Goal: Ask a question: Seek information or help from site administrators or community

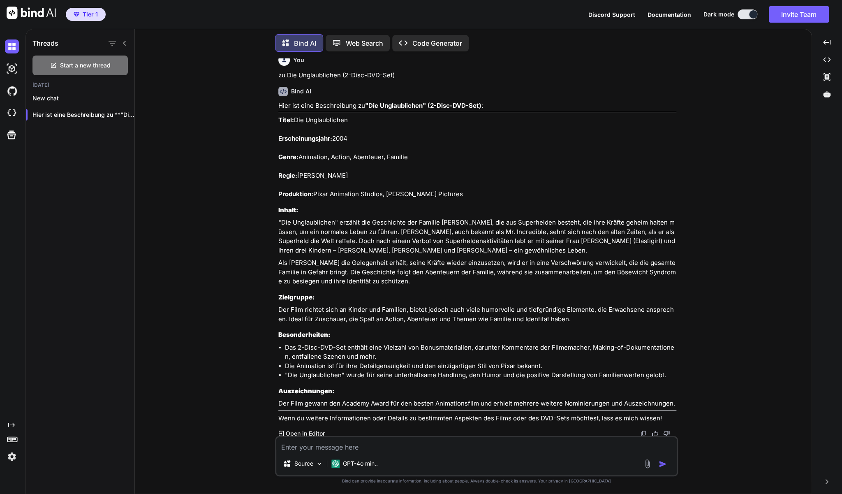
scroll to position [1750, 0]
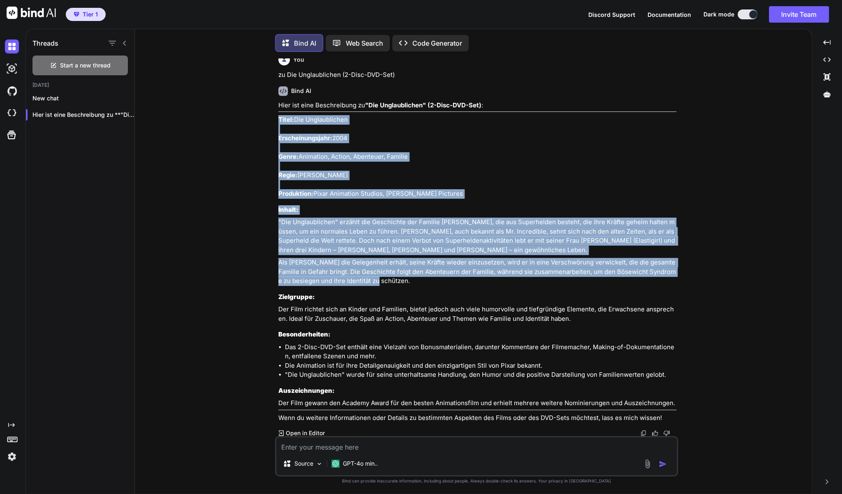
drag, startPoint x: 373, startPoint y: 280, endPoint x: 277, endPoint y: 117, distance: 188.9
click at [277, 117] on div "You zu Barbie - Die grosse Hundesuche (DVD) Bind AI Hier ist eine Beschreibung …" at bounding box center [477, 246] width 401 height 377
copy div "Titel: Die Unglaublichen Erscheinungsjahr: 2004 Genre: Animation, Action, Abent…"
click at [300, 448] on textarea at bounding box center [476, 444] width 400 height 15
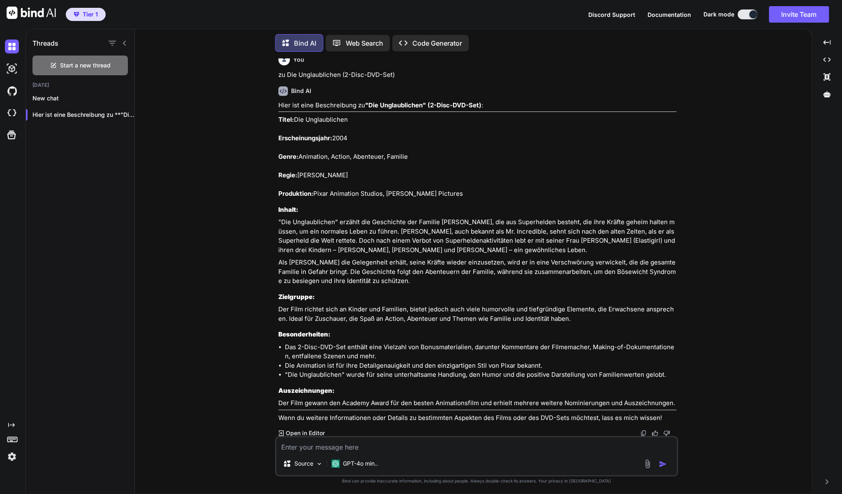
type textarea "z"
type textarea "x"
type textarea "zu"
type textarea "x"
type textarea "zu"
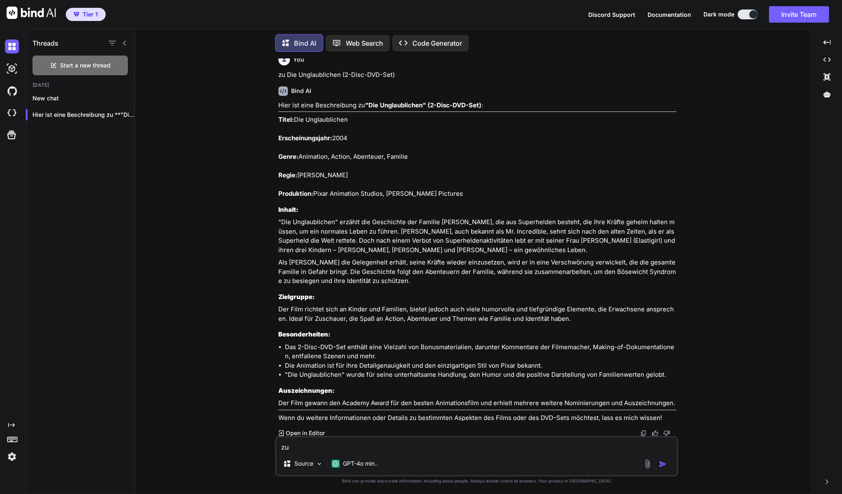
type textarea "x"
paste textarea "Die Legende der Wächter"
type textarea "zu Die Legende der Wächter"
type textarea "x"
type textarea "zu Die Legende der Wächter"
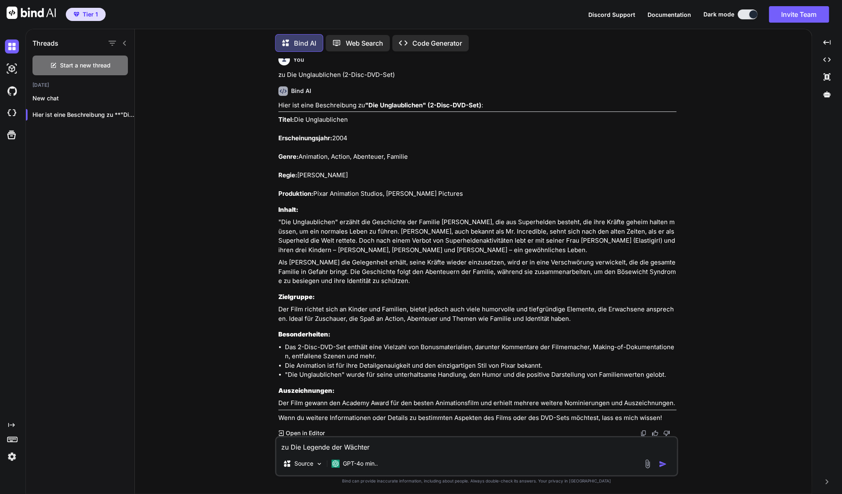
type textarea "x"
type textarea "zu Die Legende der Wächter ("
type textarea "x"
type textarea "zu Die Legende der Wächter (B"
type textarea "x"
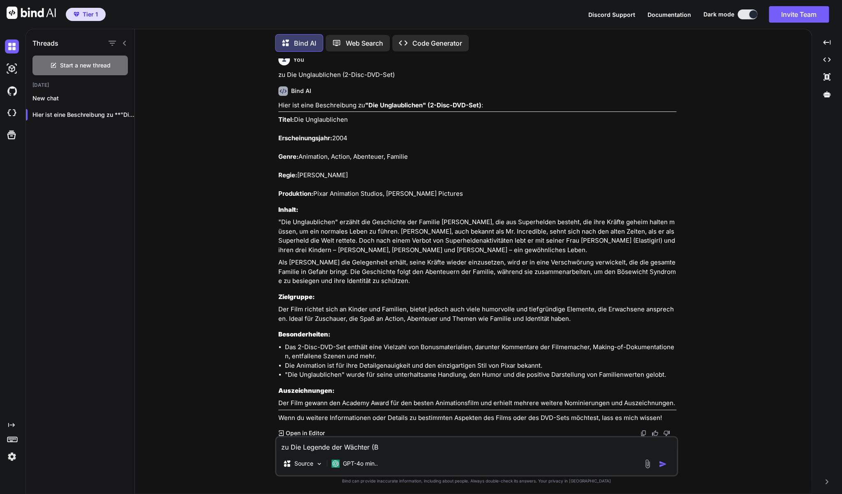
type textarea "zu Die Legende der Wächter (Bl"
type textarea "x"
type textarea "zu Die Legende der Wächter (Blu"
type textarea "x"
type textarea "zu Die Legende der Wächter (BluR"
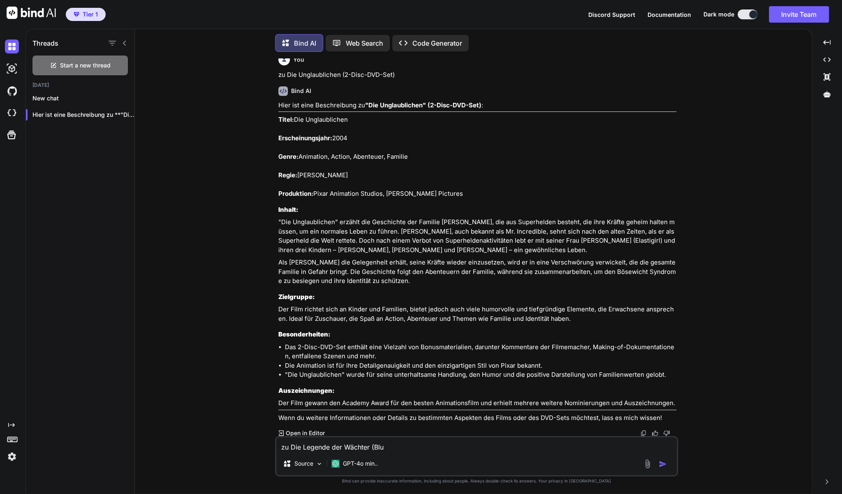
type textarea "x"
type textarea "zu Die Legende der Wächter (BluRa"
type textarea "x"
type textarea "zu Die Legende der Wächter (BluRay"
type textarea "x"
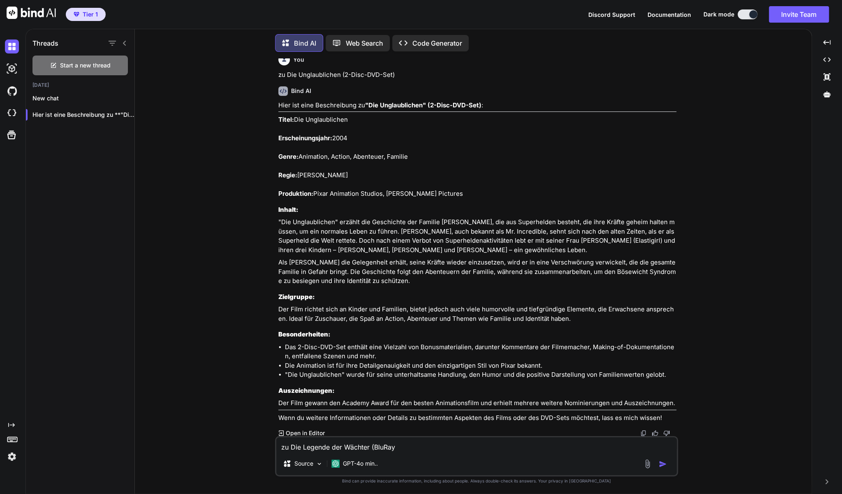
type textarea "zu Die Legende der Wächter (BluRay)"
type textarea "x"
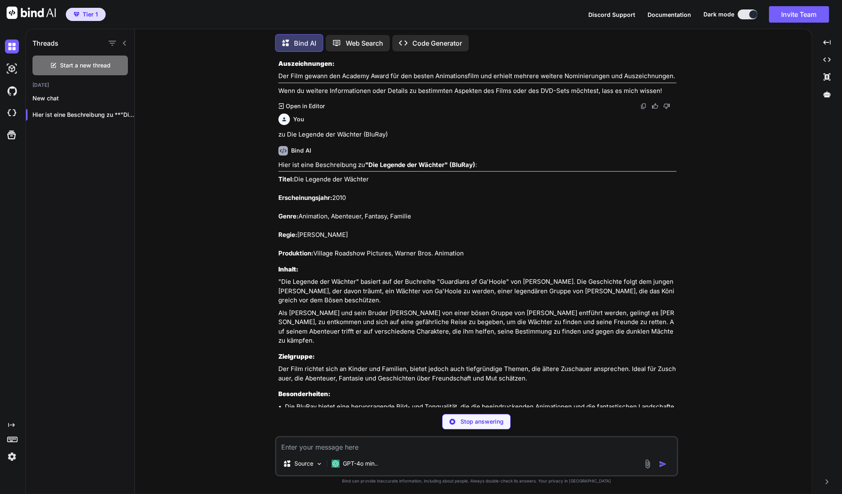
scroll to position [2085, 0]
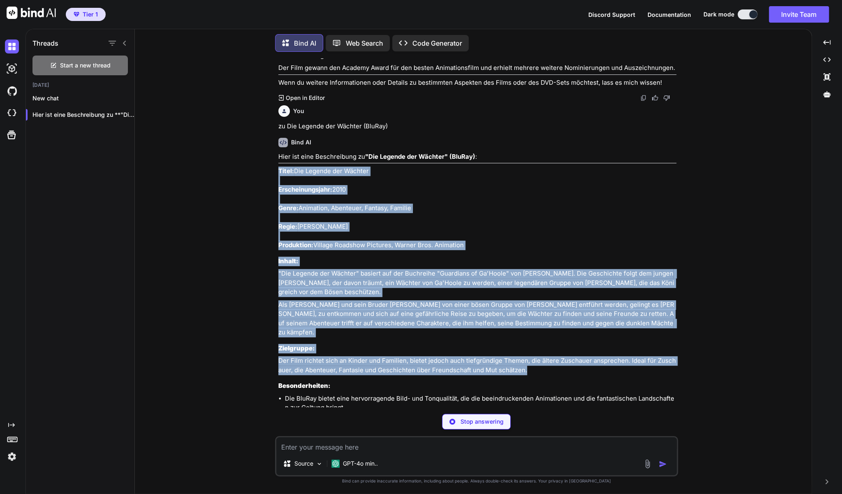
drag, startPoint x: 482, startPoint y: 350, endPoint x: 277, endPoint y: 170, distance: 272.9
click at [277, 170] on div "You zu Barbie - Die grosse Hundesuche (DVD) Bind AI Hier ist eine Beschreibung …" at bounding box center [477, 232] width 401 height 349
copy div "Lorem: Ips Dolorsi ame Consect Adipiscingelitse: 0690 Doeiu: Temporinc, Utlabor…"
type textarea "x"
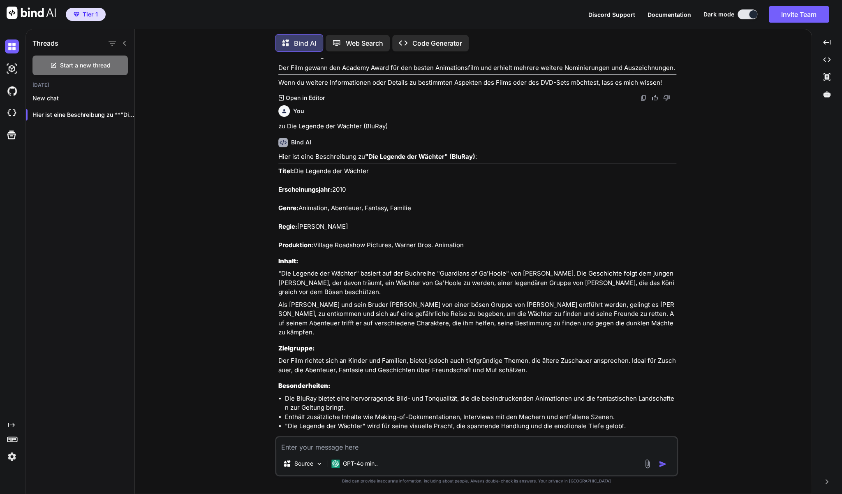
click at [393, 443] on textarea at bounding box center [476, 444] width 400 height 15
type textarea "z"
type textarea "x"
type textarea "zu"
type textarea "x"
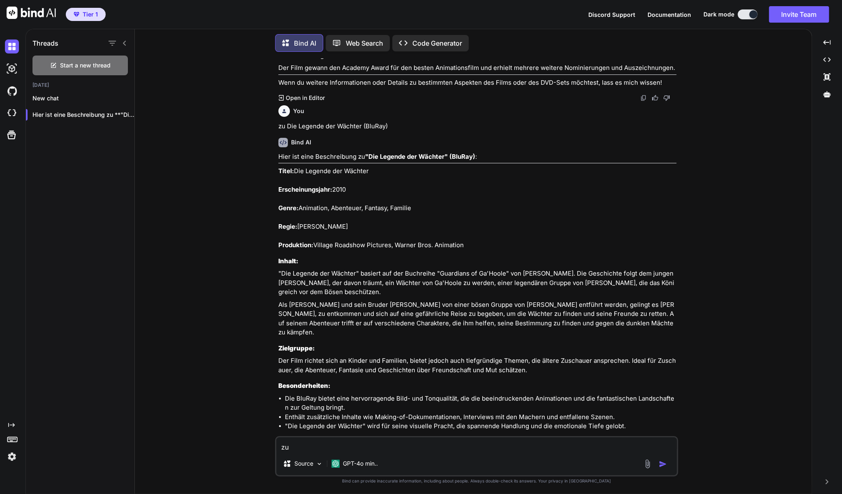
type textarea "zu"
type textarea "x"
paste textarea "[PERSON_NAME] - Spass im Frühling (DVD)"
type textarea "zu Winnie Puuh - Spass im Frühling (DVD)"
type textarea "x"
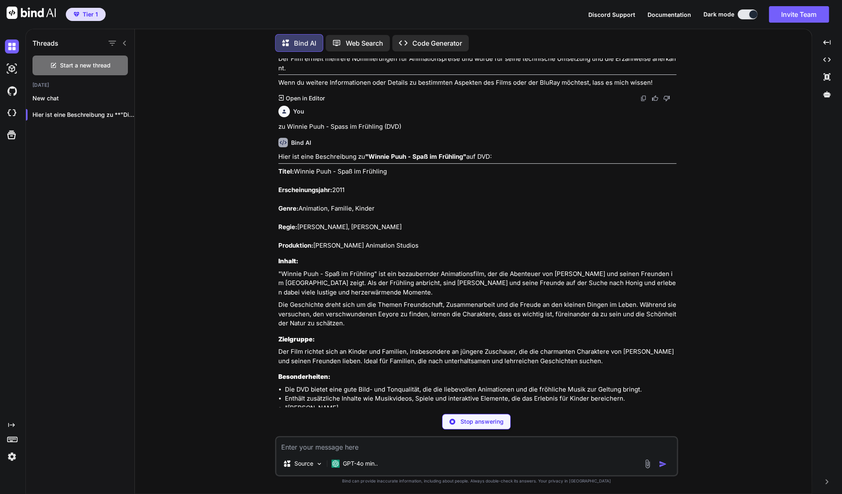
scroll to position [2481, 0]
type textarea "x"
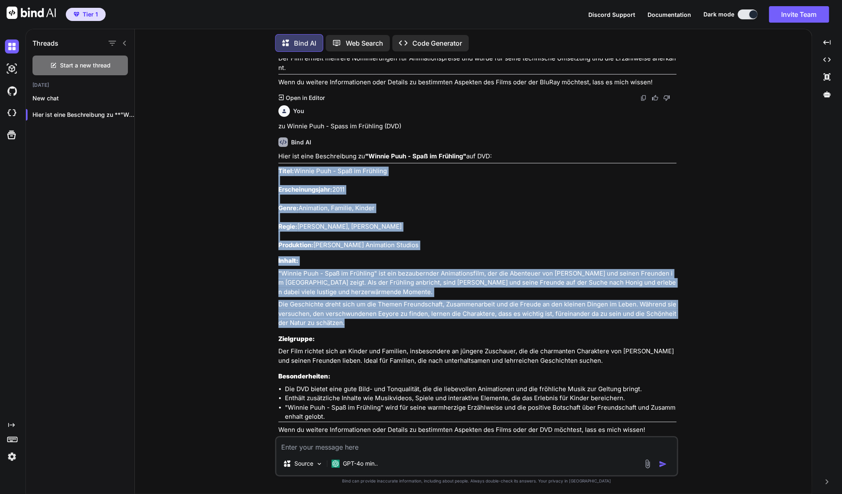
drag, startPoint x: 353, startPoint y: 314, endPoint x: 278, endPoint y: 160, distance: 171.3
click at [278, 160] on div "Hier ist eine Beschreibung zu "Winnie Puuh - Spaß im Frühling" auf DVD: Titel: …" at bounding box center [477, 293] width 398 height 282
copy div "Titel: [PERSON_NAME] im Frühling Erscheinungsjahr: 2011 Genre: Animation, Famil…"
click at [221, 450] on div "You zu Barbie - Die grosse Hundesuche (DVD) Bind AI Hier ist eine Beschreibung …" at bounding box center [476, 275] width 670 height 435
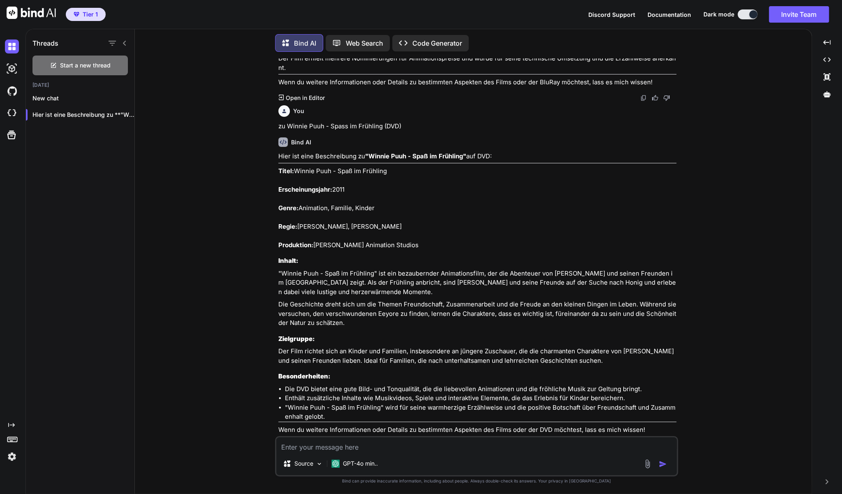
click at [309, 447] on textarea at bounding box center [476, 444] width 400 height 15
type textarea "z"
type textarea "x"
type textarea "zu"
type textarea "x"
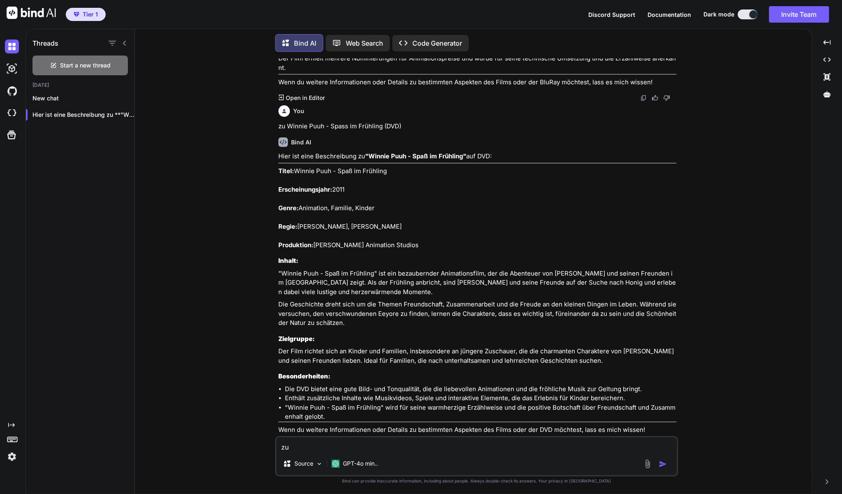
type textarea "zu"
type textarea "x"
paste textarea "Ein Königreich für ein Lama - Disney Meisterwerk DVD"
type textarea "zu Ein Königreich für ein Lama - Disney Meisterwerk DVD"
type textarea "x"
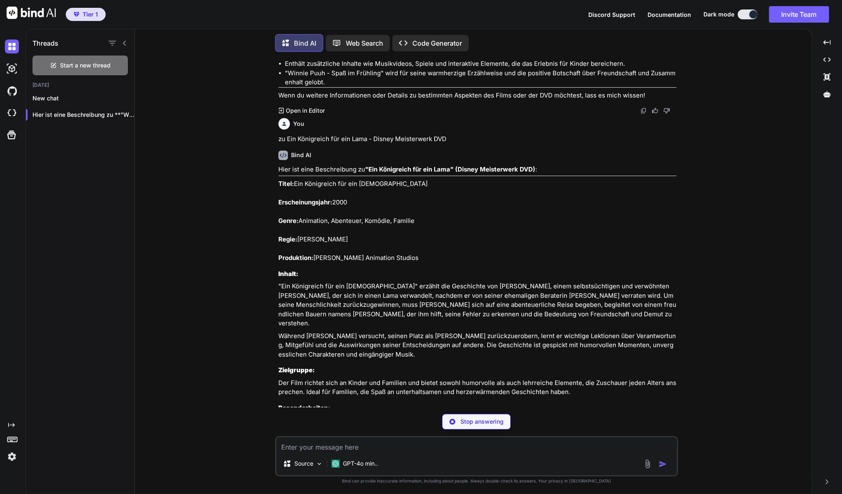
scroll to position [2815, 0]
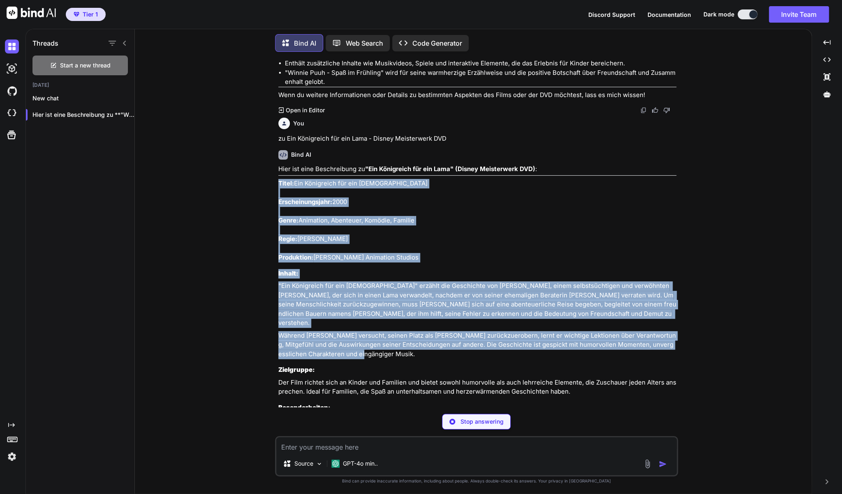
drag, startPoint x: 352, startPoint y: 337, endPoint x: 280, endPoint y: 173, distance: 178.5
click at [280, 173] on div "Hier ist eine Beschreibung zu "Ein Königreich für ein Lama" (Disney Meisterwerk…" at bounding box center [477, 327] width 398 height 326
copy div "Titel: Ein Königreich für ein Lama Erscheinungsjahr: 2000 Genre: Animation, Abe…"
type textarea "x"
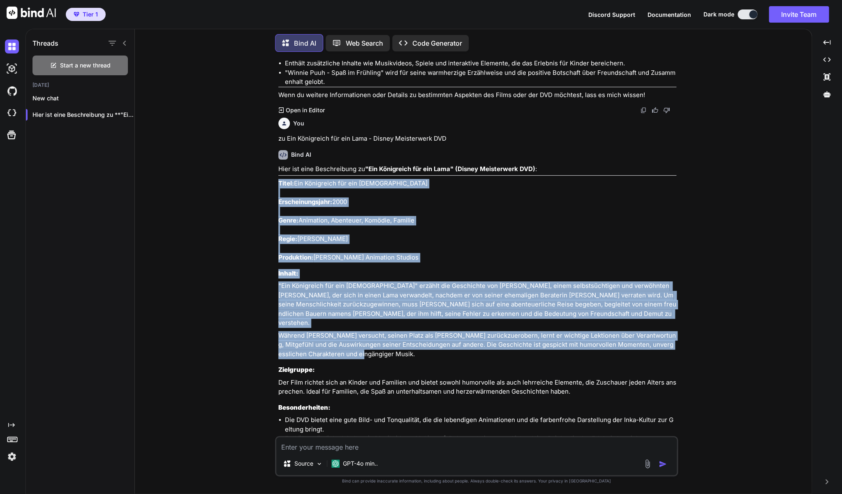
click at [405, 456] on div "Source GPT-4o min.." at bounding box center [476, 465] width 400 height 20
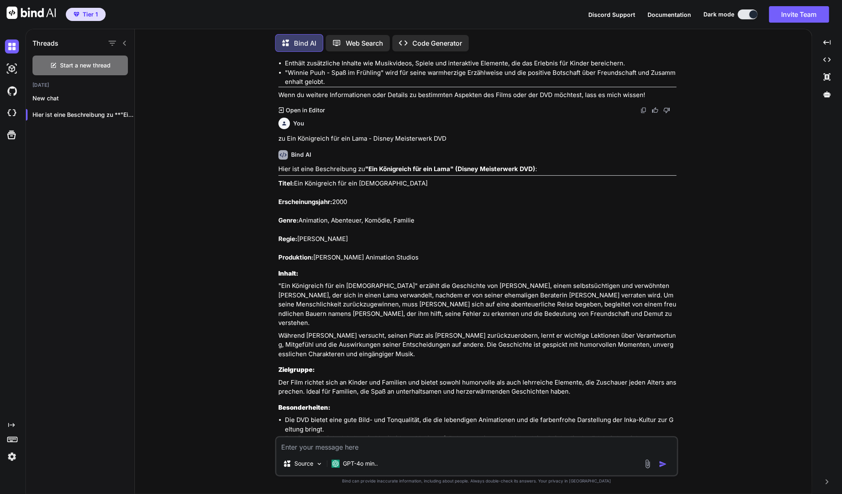
click at [407, 449] on textarea at bounding box center [476, 444] width 400 height 15
type textarea "z"
type textarea "x"
type textarea "zu"
type textarea "x"
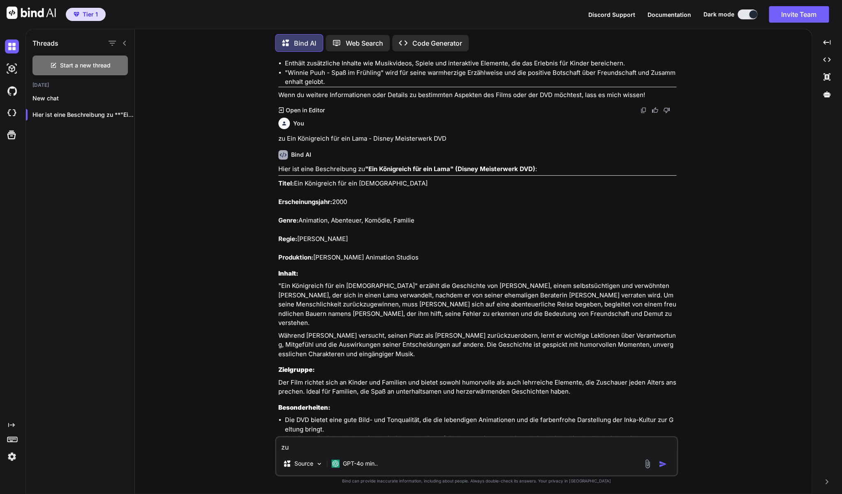
type textarea "zu"
type textarea "x"
paste textarea "Minuscule - Die ganze Welt der kleinen Wiesenmonster (DVD)"
type textarea "zu Minuscule - Die ganze Welt der kleinen Wiesenmonster (DVD)"
type textarea "x"
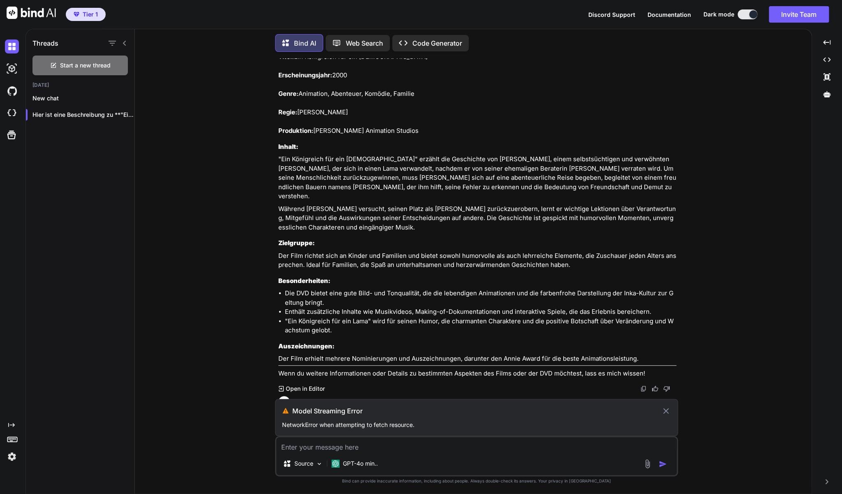
scroll to position [2945, 0]
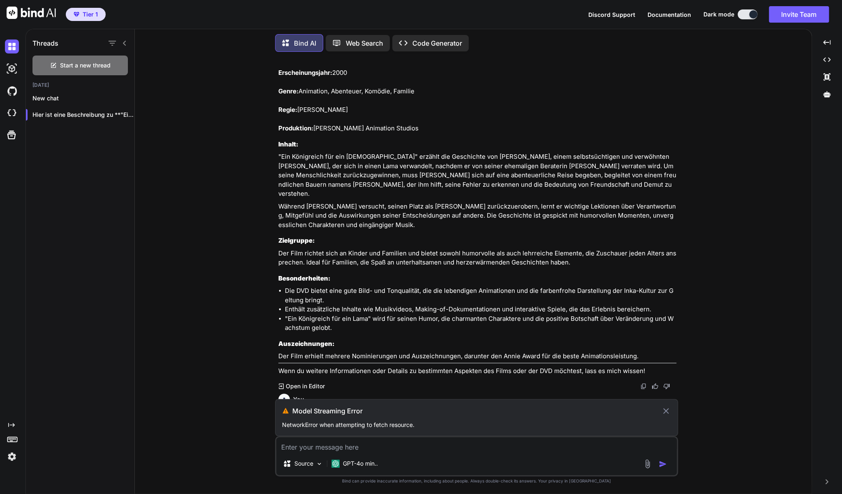
click at [425, 448] on textarea at bounding box center [476, 444] width 400 height 15
drag, startPoint x: 478, startPoint y: 393, endPoint x: 278, endPoint y: 393, distance: 199.4
click at [278, 410] on p "zu Minuscule - Die ganze Welt der kleinen Wiesenmonster (DVD)" at bounding box center [477, 414] width 398 height 9
copy p "zu Minuscule - Die ganze Welt der kleinen Wiesenmonster (DVD)"
click at [321, 450] on textarea at bounding box center [476, 444] width 400 height 15
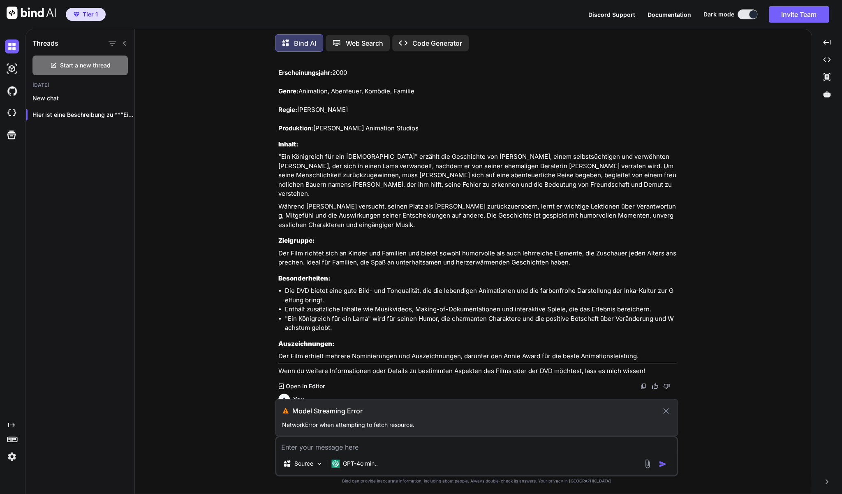
paste textarea "zu Minuscule - Die ganze Welt der kleinen Wiesenmonster (DVD)"
type textarea "zu Minuscule - Die ganze Welt der kleinen Wiesenmonster (DVD)"
type textarea "x"
type textarea "zu Minuscule - Die ganze Welt der kleinen Wiesenmonster (DVD)"
type textarea "x"
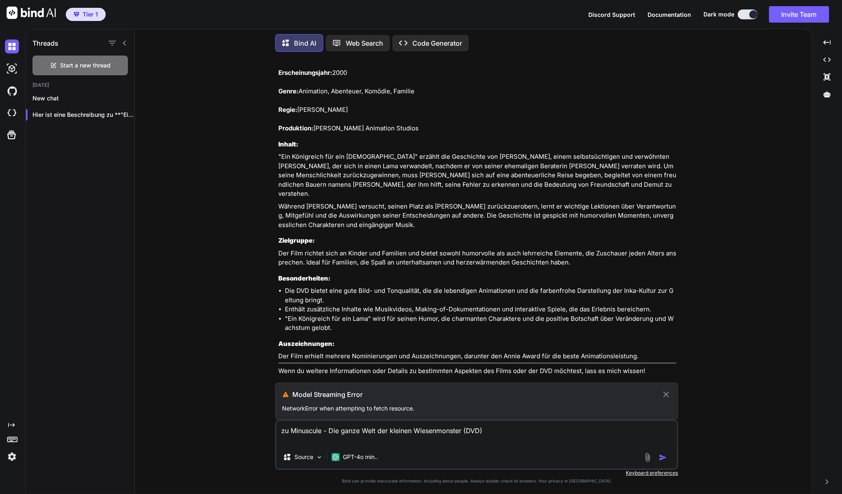
type textarea "zu Minuscule - Die ganze Welt der kleinen Wiesenmonster (DVD)"
click at [666, 393] on icon at bounding box center [665, 394] width 9 height 10
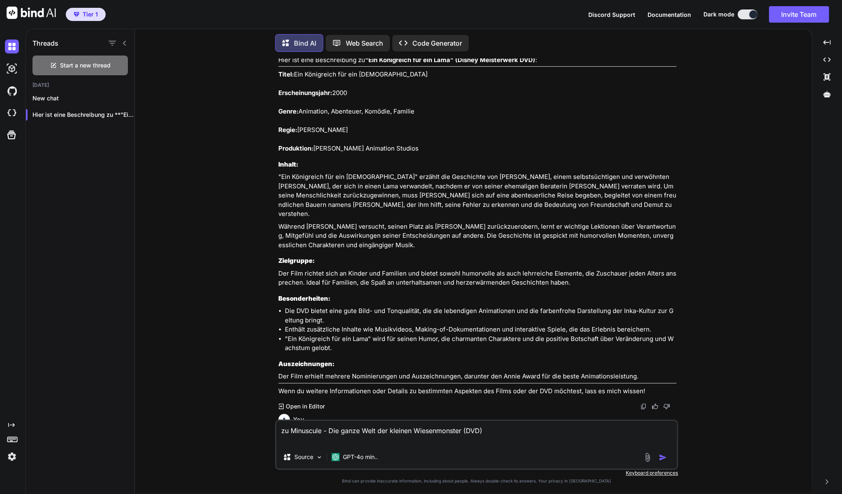
click at [661, 458] on img "button" at bounding box center [663, 457] width 8 height 8
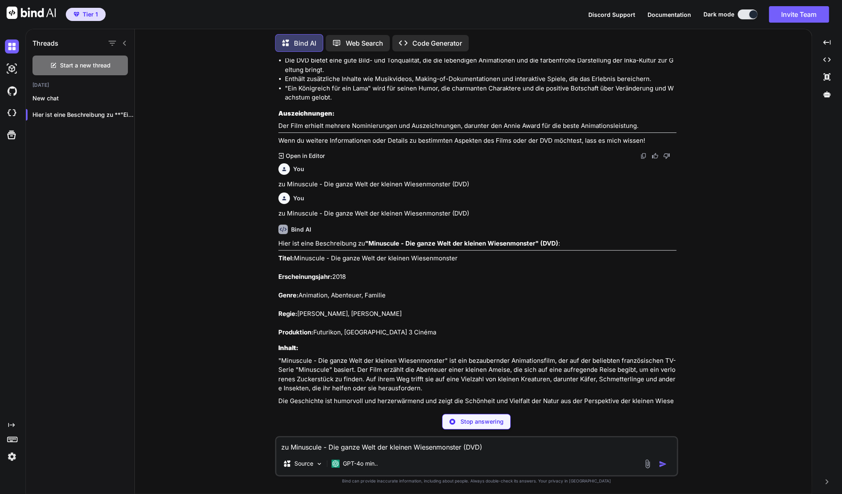
scroll to position [3177, 0]
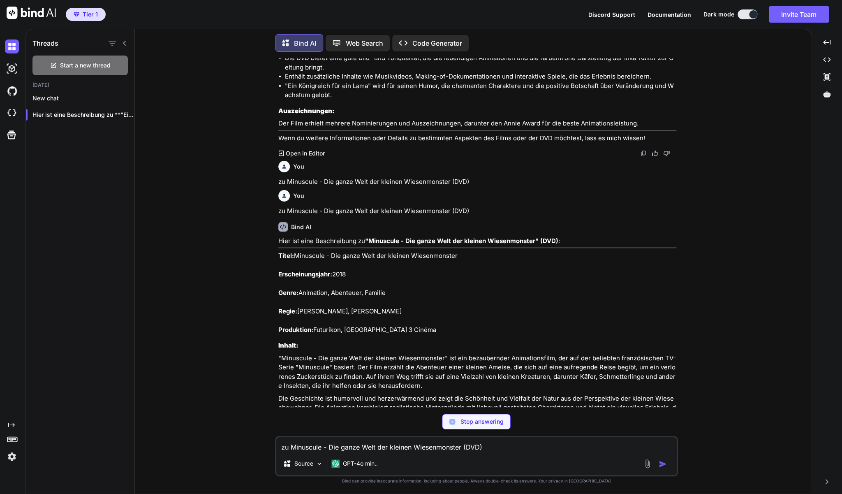
type textarea "x"
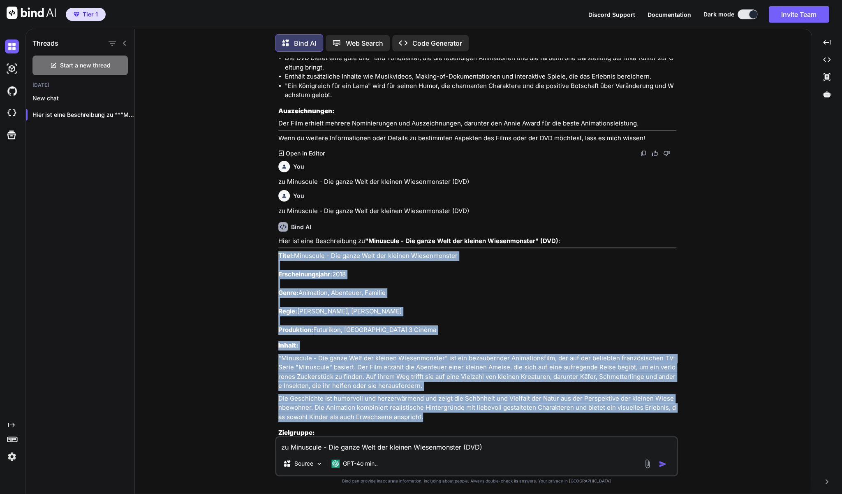
drag, startPoint x: 426, startPoint y: 398, endPoint x: 278, endPoint y: 238, distance: 218.2
click at [278, 238] on div "Hier ist eine Beschreibung zu "Minuscule - Die ganze Welt der kleinen Wiesenmon…" at bounding box center [477, 406] width 398 height 340
copy div "Titel: Minuscule - Die ganze Welt der kleinen Wiesenmonster Erscheinungsjahr: 2…"
click at [475, 251] on p "Titel: Minuscule - Die ganze Welt der kleinen Wiesenmonster Erscheinungsjahr: 2…" at bounding box center [477, 292] width 398 height 83
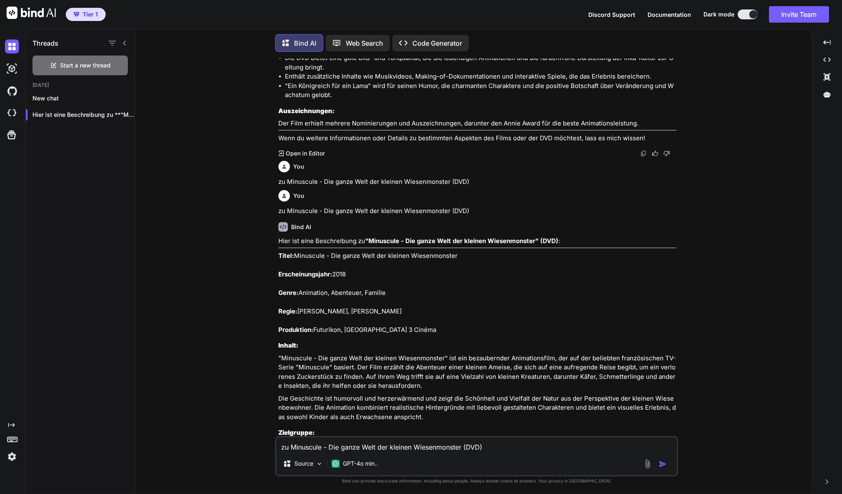
drag, startPoint x: 469, startPoint y: 237, endPoint x: 295, endPoint y: 237, distance: 173.9
click at [295, 251] on p "Titel: Minuscule - Die ganze Welt der kleinen Wiesenmonster Erscheinungsjahr: 2…" at bounding box center [477, 292] width 398 height 83
copy p "Minuscule - Die ganze Welt der kleinen Wiesenmonster"
click at [444, 448] on textarea "zu Minuscule - Die ganze Welt der kleinen Wiesenmonster (DVD)" at bounding box center [476, 444] width 400 height 15
type textarea "z"
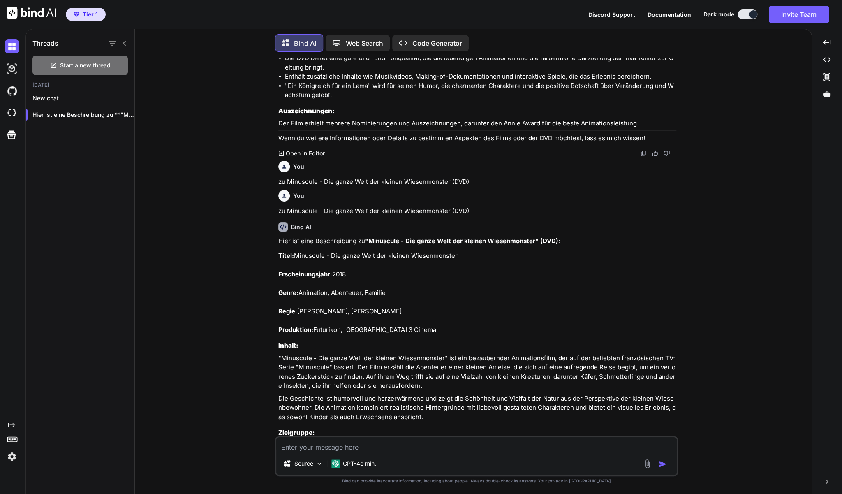
type textarea "x"
type textarea "zu"
type textarea "x"
type textarea "zu"
type textarea "x"
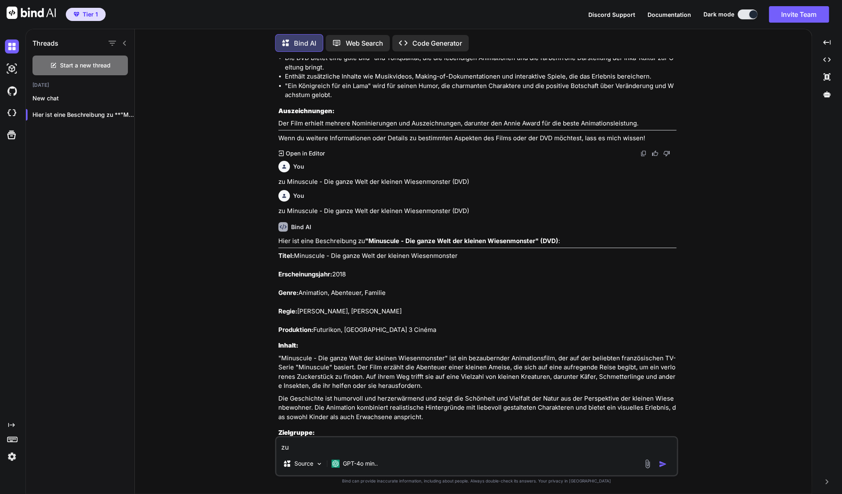
paste textarea "Mein Freund, der Wasserdrache (DVD)"
type textarea "zu Mein Freund, der Wasserdrache (DVD)"
type textarea "x"
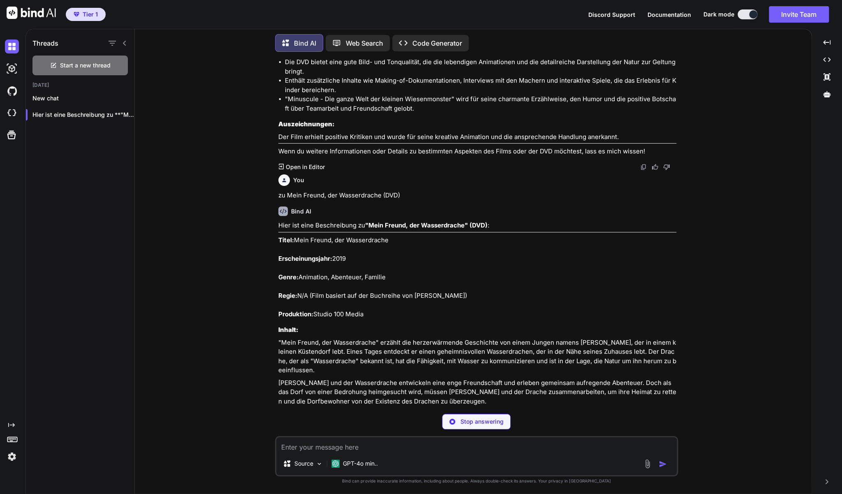
scroll to position [3598, 0]
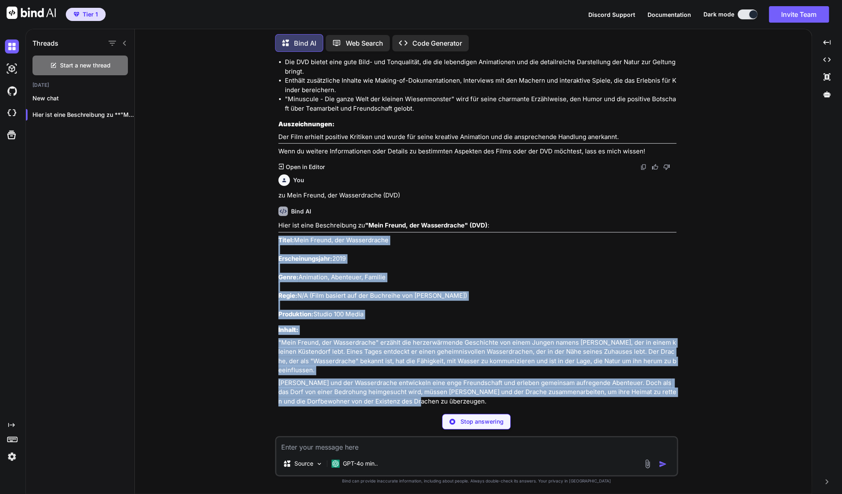
drag, startPoint x: 406, startPoint y: 368, endPoint x: 279, endPoint y: 216, distance: 198.2
click at [279, 221] on div "Hier ist eine Beschreibung zu "Mein Freund, der Wasserdrache" (DVD) : Titel: Me…" at bounding box center [477, 356] width 398 height 270
copy div "Titel: Mein Freund, der Wasserdrache Erscheinungsjahr: 2019 Genre: Animation, A…"
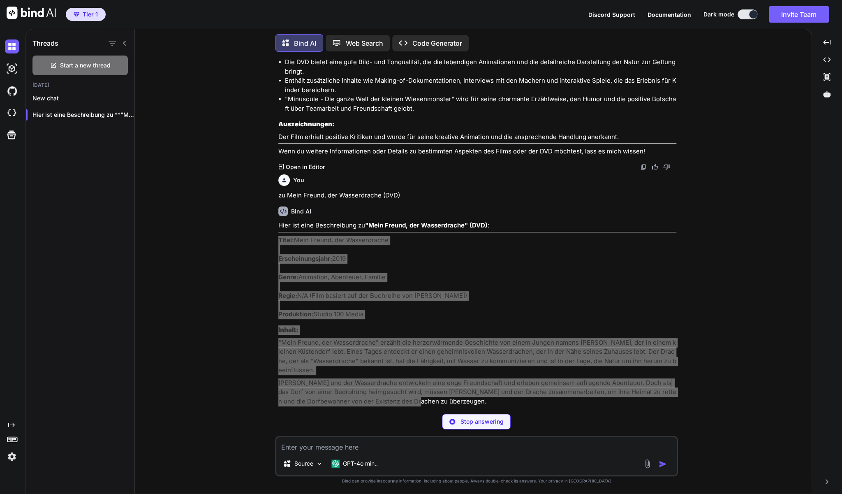
type textarea "x"
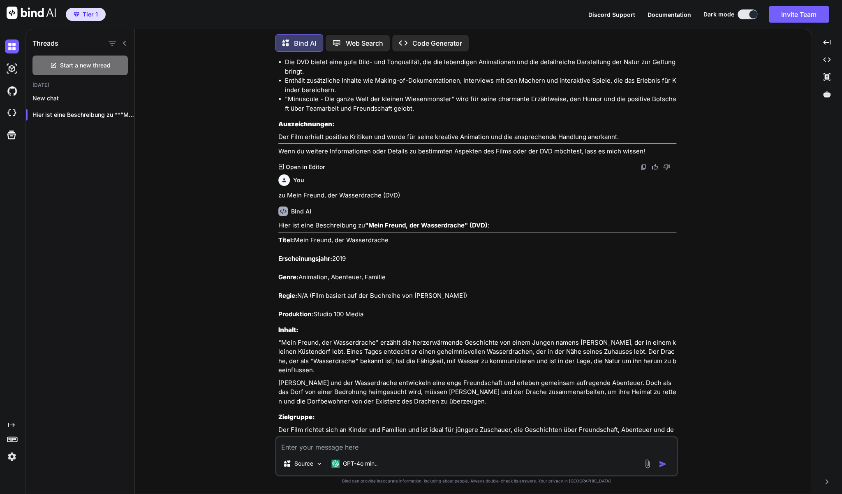
click at [310, 448] on textarea at bounding box center [476, 444] width 400 height 15
paste textarea "Chaos im Netz (DVD)"
type textarea "Chaos im Netz (DVD)"
type textarea "x"
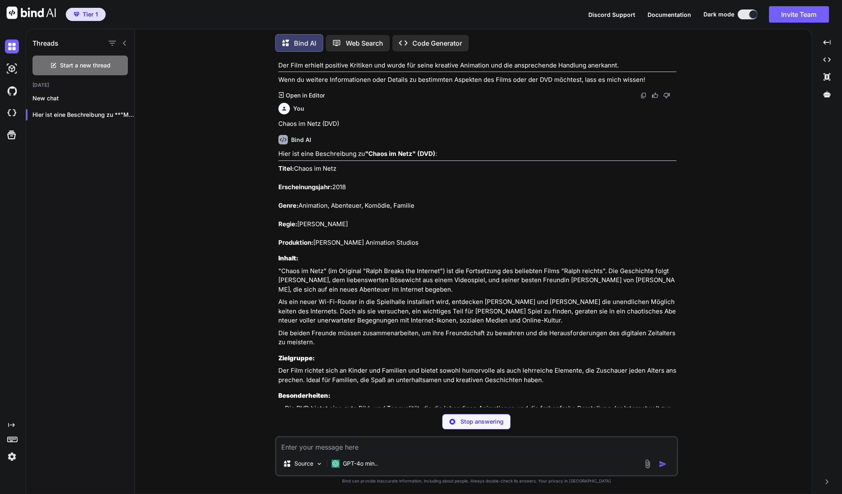
scroll to position [4075, 0]
type textarea "x"
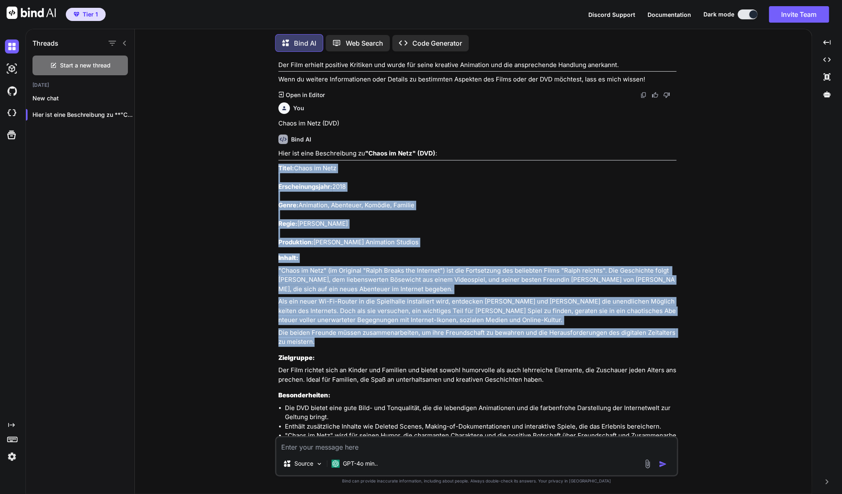
drag, startPoint x: 316, startPoint y: 311, endPoint x: 279, endPoint y: 139, distance: 176.2
click at [279, 149] on div "Hier ist eine Beschreibung zu "Chaos im Netz" (DVD) : Titel: Chaos im Netz Ersc…" at bounding box center [477, 325] width 398 height 353
copy div "Titel: Chaos im Netz Erscheinungsjahr: 2018 Genre: Animation, Abenteuer, Komödi…"
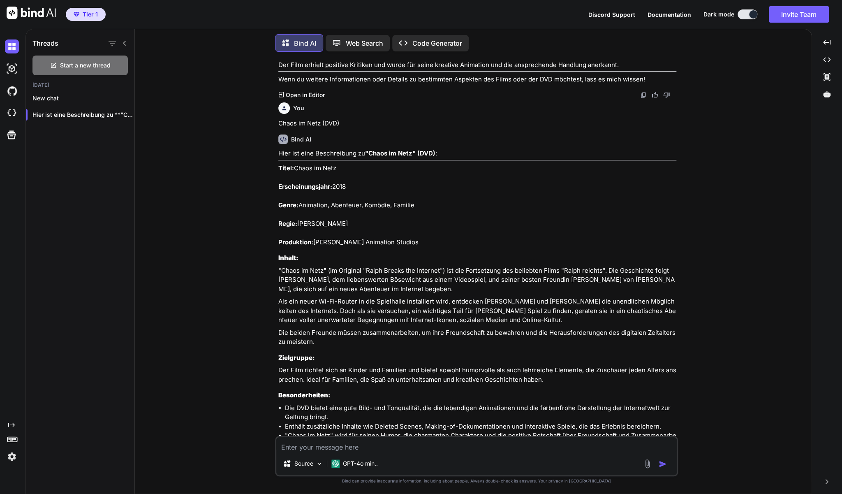
click at [312, 448] on textarea at bounding box center [476, 444] width 400 height 15
type textarea "z"
type textarea "x"
type textarea "zu"
type textarea "x"
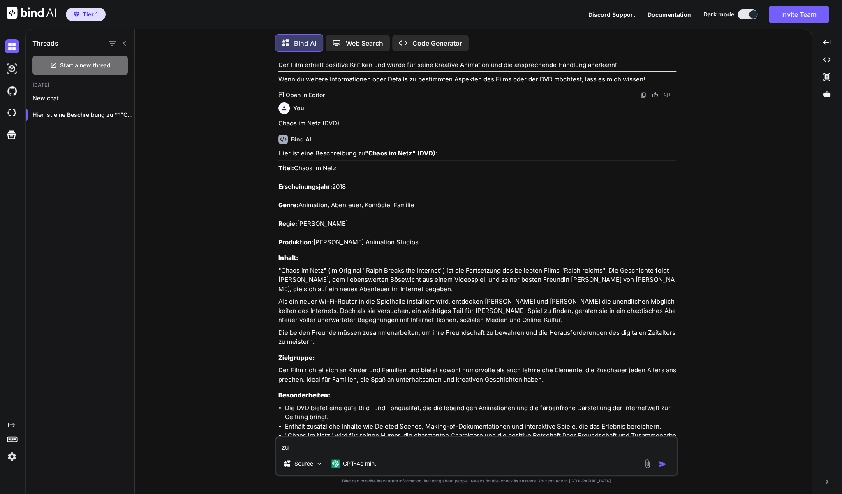
type textarea "zu"
type textarea "x"
paste textarea "[PERSON_NAME] - Die Kühe sind los (DVD)"
type textarea "zu [PERSON_NAME] - Die Kühe sind los (DVD)"
type textarea "x"
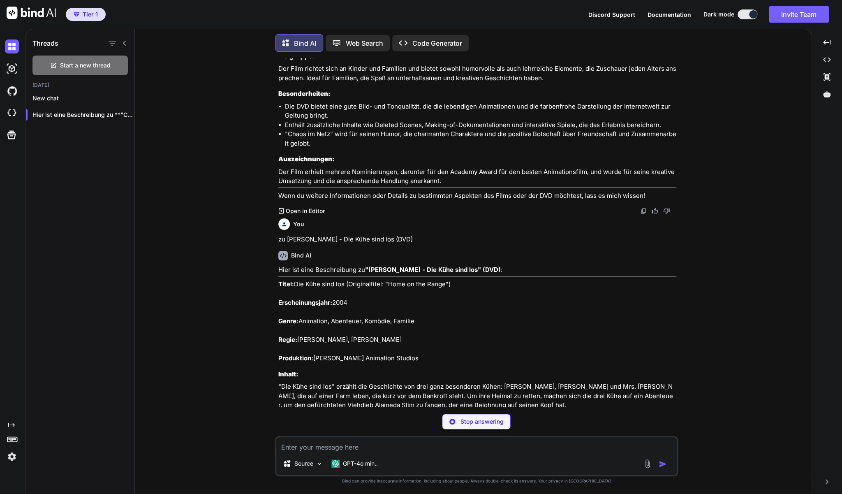
scroll to position [4376, 0]
type textarea "x"
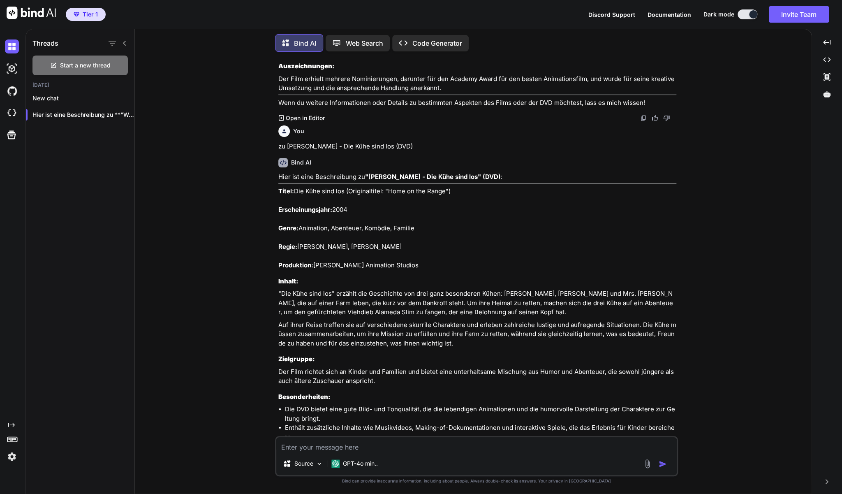
scroll to position [4472, 0]
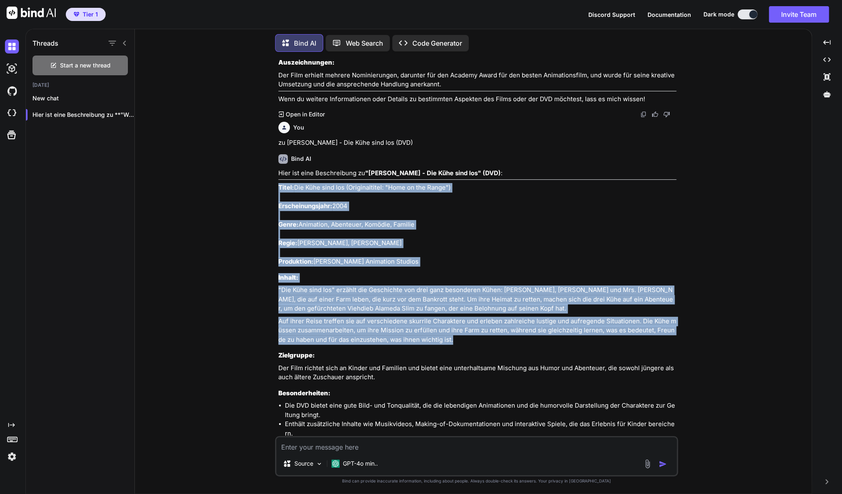
drag, startPoint x: 447, startPoint y: 310, endPoint x: 279, endPoint y: 159, distance: 225.3
click at [279, 169] on div "Hier ist eine Beschreibung zu "[PERSON_NAME] - Die Kühe sind los" (DVD) : Titel…" at bounding box center [477, 334] width 398 height 331
copy div "Titel: Die Kühe sind los (Originaltitel: "Home on the Range") Erscheinungsjahr:…"
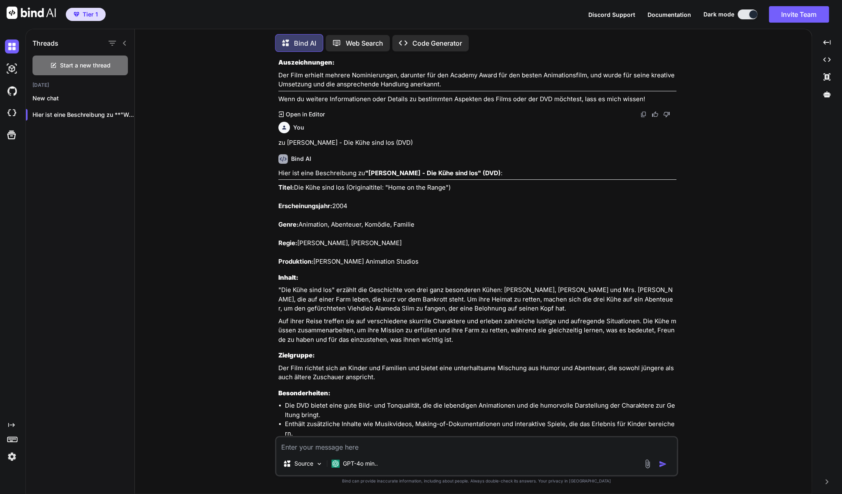
click at [494, 449] on textarea at bounding box center [476, 444] width 400 height 15
type textarea "z"
type textarea "x"
type textarea "zu"
type textarea "x"
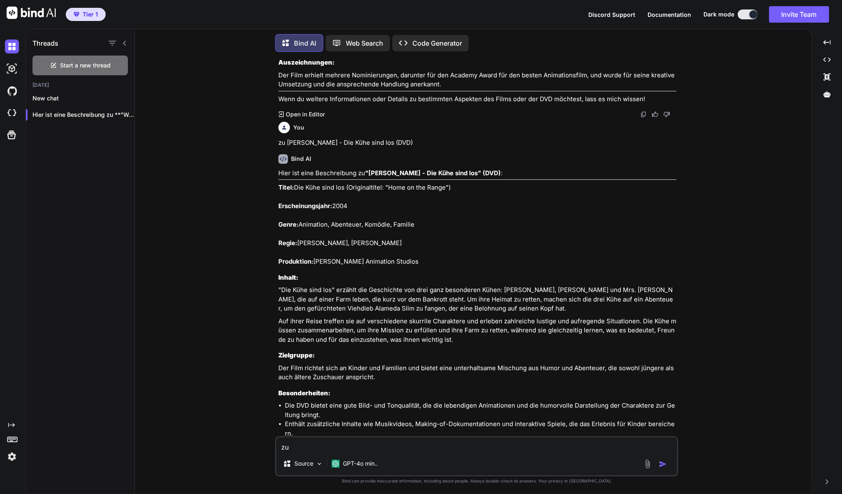
type textarea "zu"
type textarea "x"
paste textarea "Oben (Disney-Pixar-Film - DVD)"
type textarea "zu Oben (Disney-Pixar-Film - DVD)"
type textarea "x"
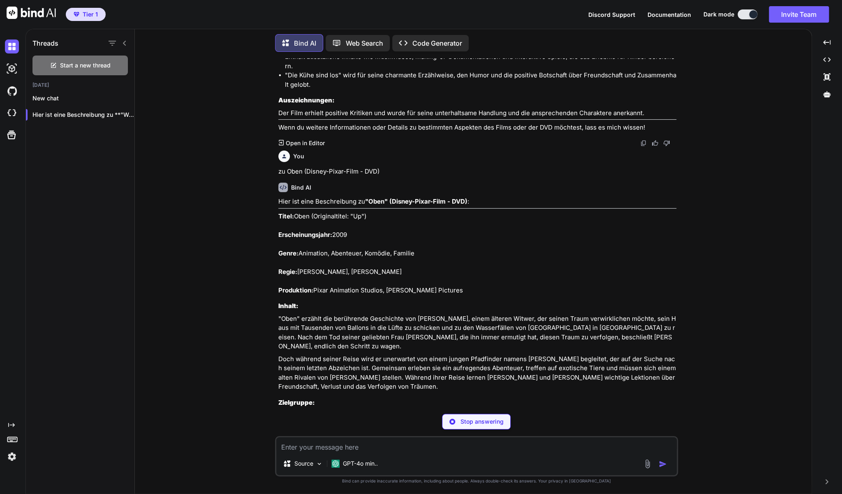
scroll to position [4840, 0]
type textarea "x"
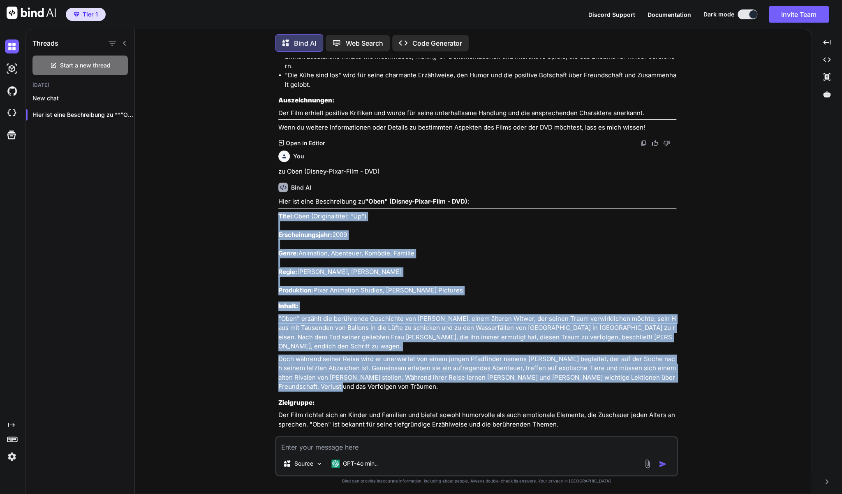
drag, startPoint x: 305, startPoint y: 345, endPoint x: 279, endPoint y: 187, distance: 160.5
click at [279, 197] on div "Hier ist eine Beschreibung zu "Oben" (Disney-Pixar-Film - DVD) : Titel: Oben (O…" at bounding box center [477, 371] width 398 height 349
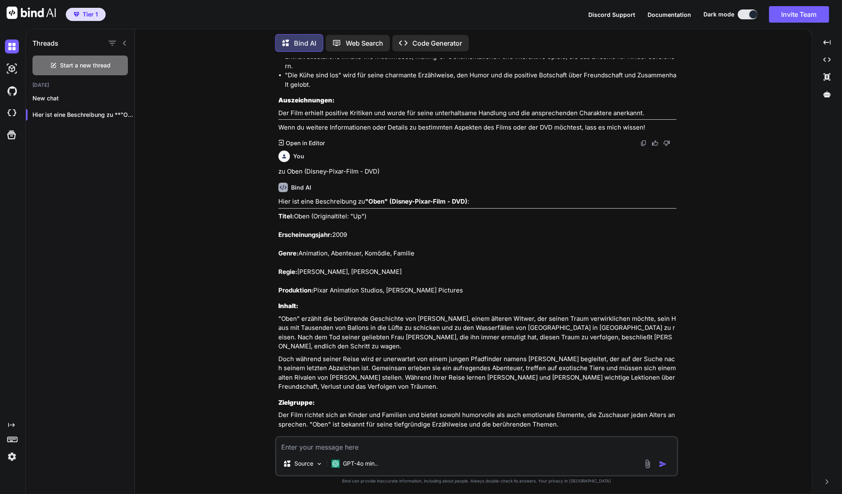
click at [363, 450] on textarea at bounding box center [476, 444] width 400 height 15
paste textarea "[PERSON_NAME] im Wunderland - Disney-Film für die ganze Familie"
type textarea "[PERSON_NAME] im Wunderland - Disney-Film für die ganze Familie"
type textarea "x"
type textarea "[PERSON_NAME] im Wunderland - Disney-Film für die ganze Familie"
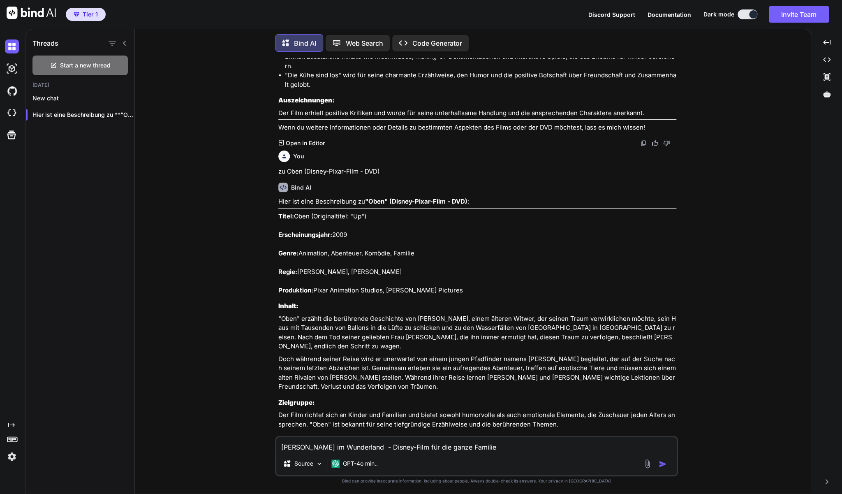
type textarea "x"
type textarea "[PERSON_NAME] im Wunderland - Disney-Film für die ganze Familie m"
type textarea "x"
type textarea "[PERSON_NAME] im Wunderland - Disney-Film für die ganze Familie mi"
type textarea "x"
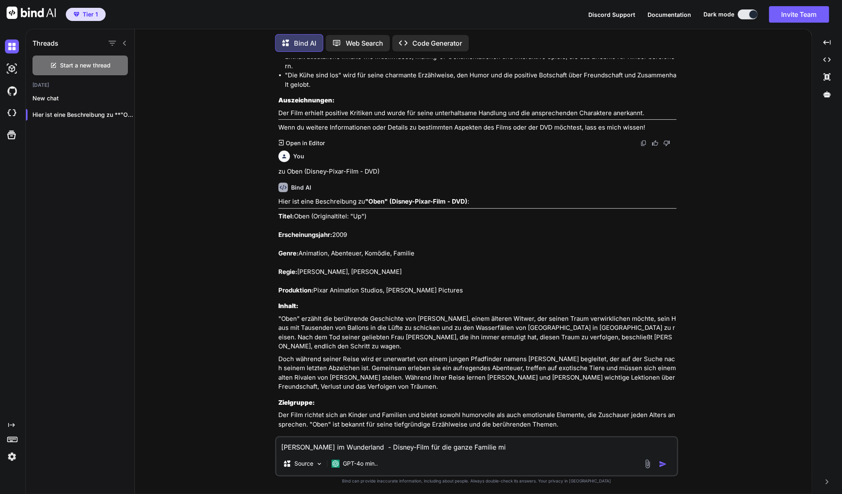
type textarea "[PERSON_NAME] im Wunderland - Disney-Film für die ganze Familie mit"
type textarea "x"
type textarea "[PERSON_NAME] im Wunderland - Disney-Film für die ganze Familie mit"
type textarea "x"
type textarea "[PERSON_NAME] im Wunderland - Disney-Film für die ganze Familie mit J"
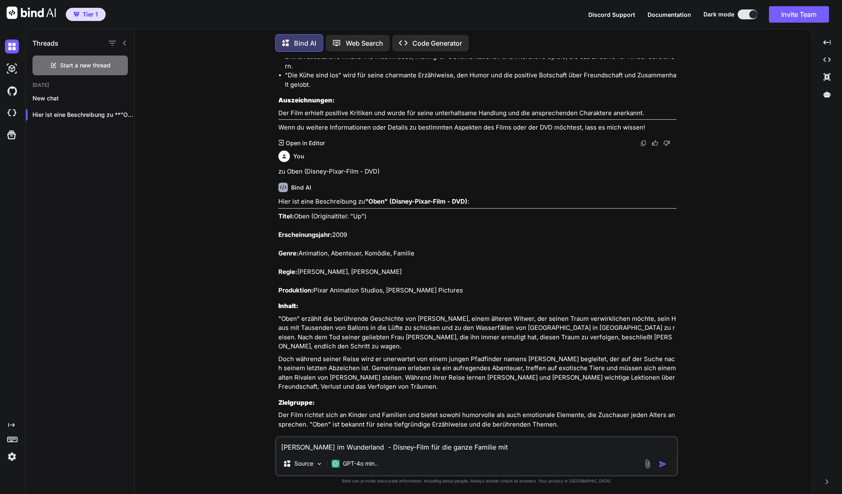
type textarea "x"
type textarea "[PERSON_NAME] im Wunderland - Disney-Film für die ganze Familie mit [PERSON_NAM…"
type textarea "x"
type textarea "[PERSON_NAME] im Wunderland - Disney-Film für die ganze Familie mit [PERSON_NAM…"
type textarea "x"
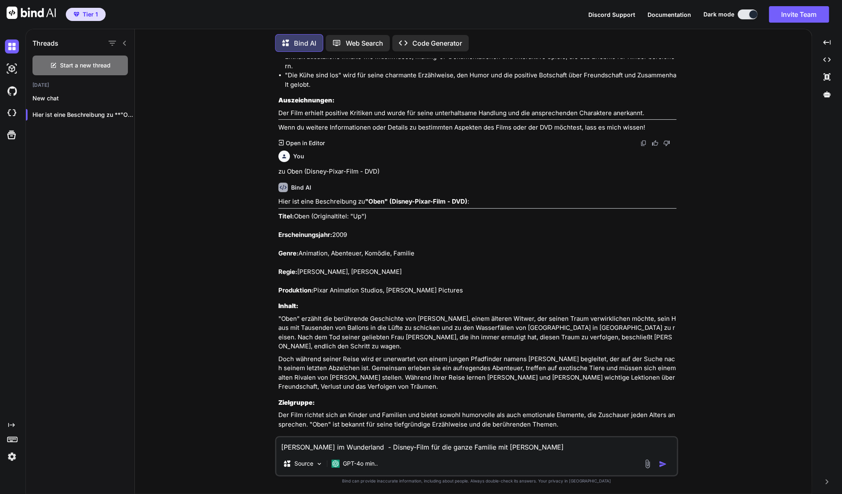
type textarea "[PERSON_NAME] im Wunderland - Disney-Film für die ganze Familie mit [PERSON_NAM…"
type textarea "x"
type textarea "[PERSON_NAME] im Wunderland - Disney-Film für die ganze Familie mit [PERSON_NAM…"
type textarea "x"
type textarea "[PERSON_NAME] im Wunderland - Disney-Film für die ganze Familie mit [PERSON_NAM…"
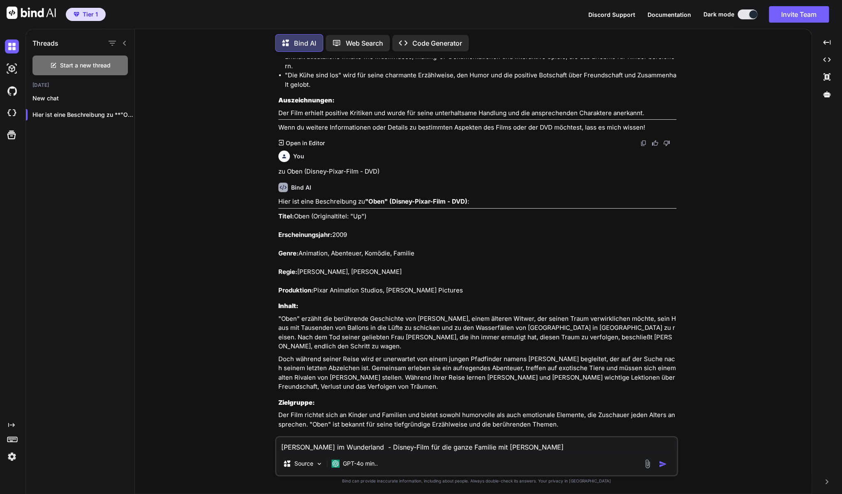
type textarea "x"
type textarea "[PERSON_NAME] im Wunderland - Disney-Film für die ganze Familie mit [PERSON_NAM…"
type textarea "x"
type textarea "[PERSON_NAME] im Wunderland - Disney-Film für die ganze Familie mit [PERSON_NAM…"
type textarea "x"
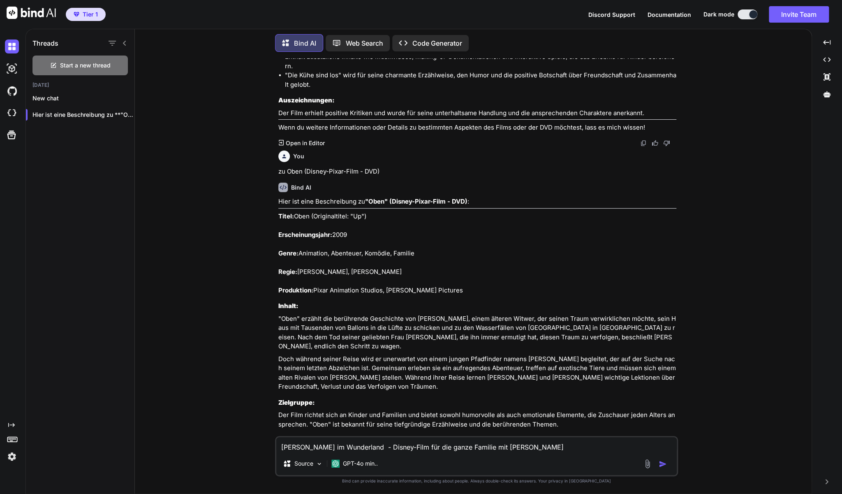
type textarea "[PERSON_NAME] im Wunderland - Disney-Film für die ganze Familie mit [PERSON_NAM…"
type textarea "x"
type textarea "[PERSON_NAME] im Wunderland - Disney-Film für die ganze Familie mit [PERSON_NAM…"
type textarea "x"
type textarea "[PERSON_NAME] im Wunderland - Disney-Film für die ganze Familie mit [PERSON_NAM…"
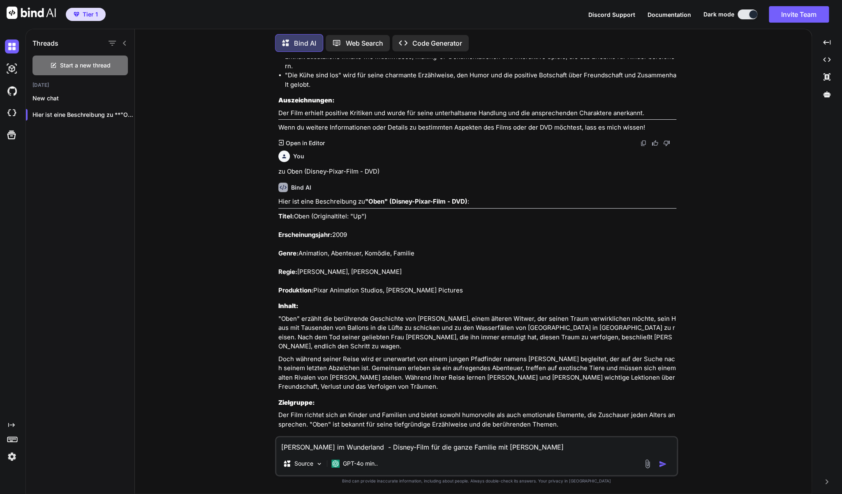
type textarea "x"
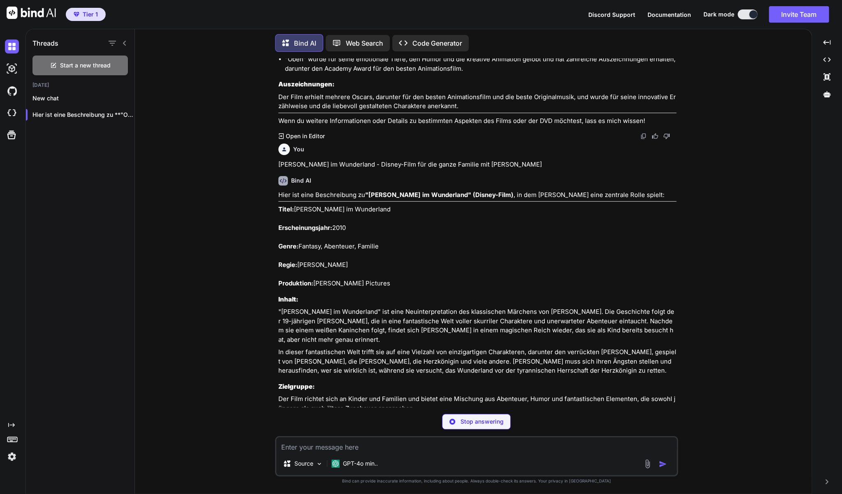
scroll to position [5261, 0]
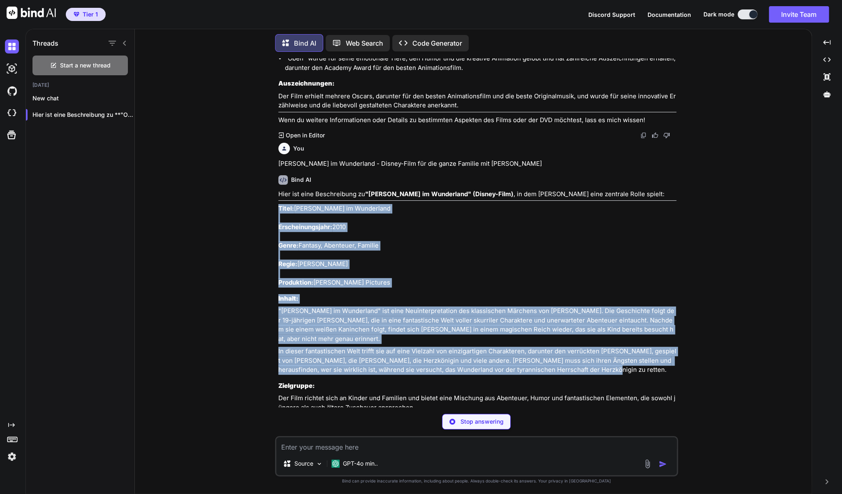
type textarea "x"
drag, startPoint x: 587, startPoint y: 322, endPoint x: 277, endPoint y: 166, distance: 346.5
click at [277, 166] on div "You zu Barbie - Die grosse Hundesuche (DVD) Bind AI Hier ist eine Beschreibung …" at bounding box center [477, 232] width 401 height 349
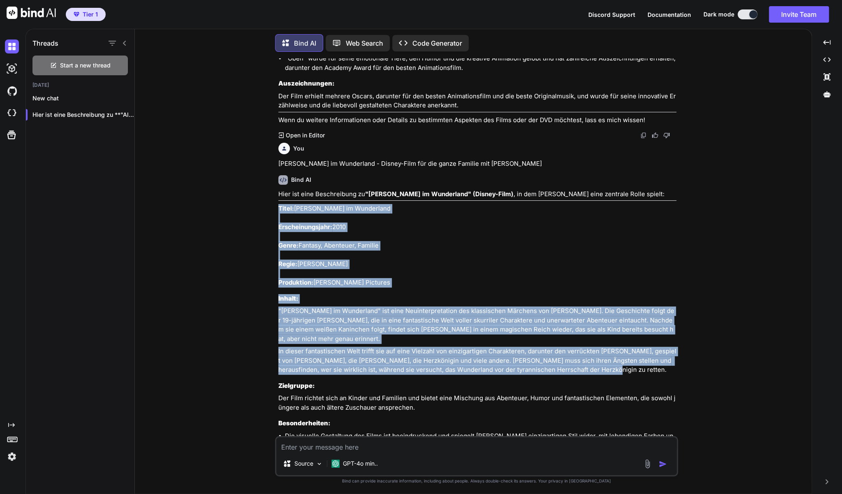
click at [445, 456] on div "Source GPT-4o min.." at bounding box center [476, 465] width 400 height 20
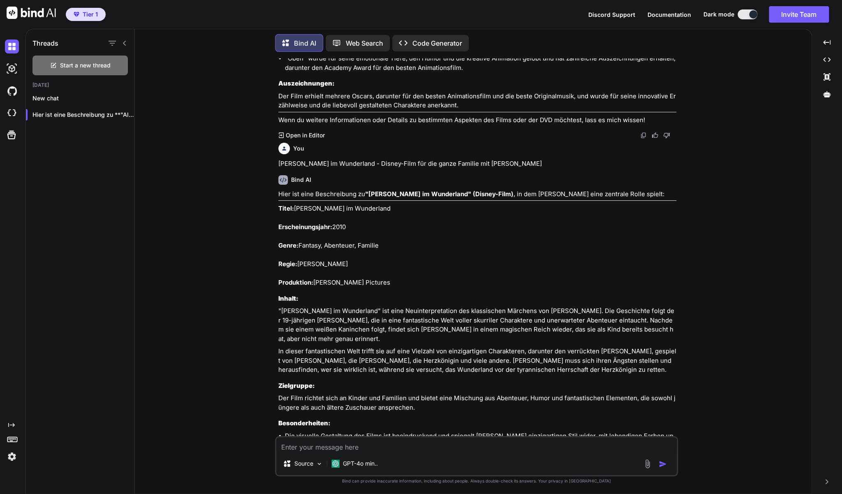
click at [447, 449] on textarea at bounding box center [476, 444] width 400 height 15
type textarea "z"
type textarea "x"
type textarea "zu"
type textarea "x"
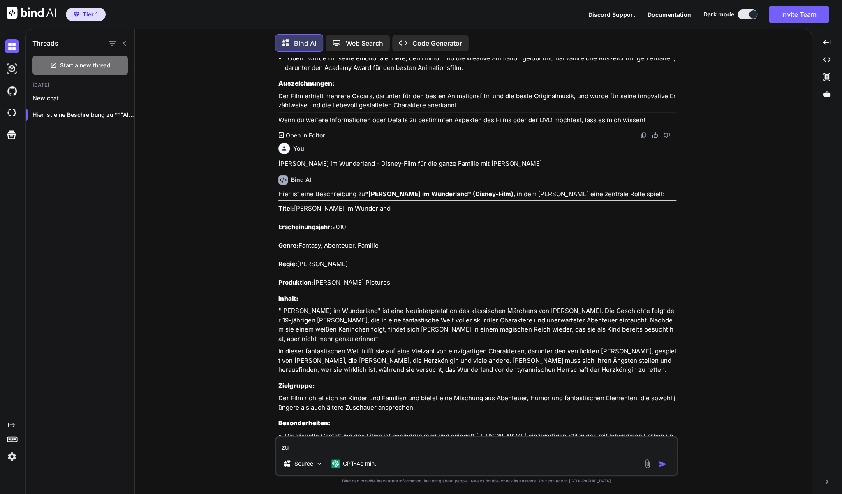
type textarea "zu"
type textarea "x"
paste textarea "Cap und Capper 2 DVD - Disney Meisterwerke Collection!"
type textarea "zu Cap und Capper 2 DVD - Disney Meisterwerke Collection!"
type textarea "x"
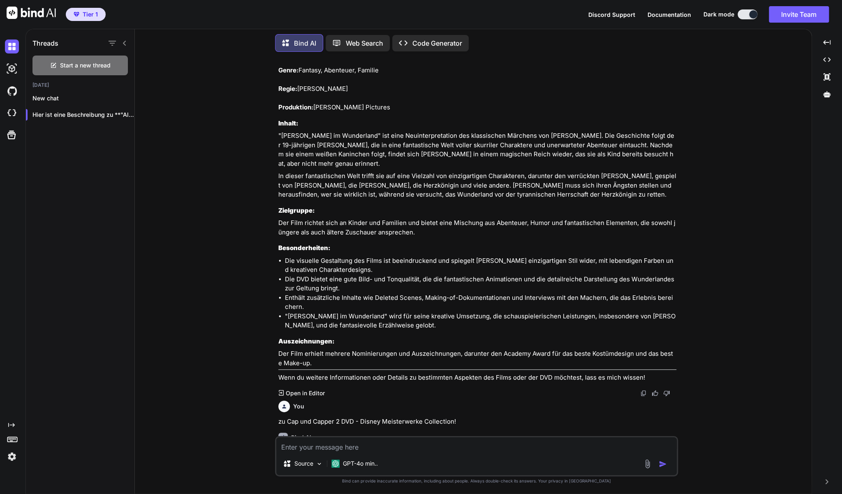
scroll to position [5428, 0]
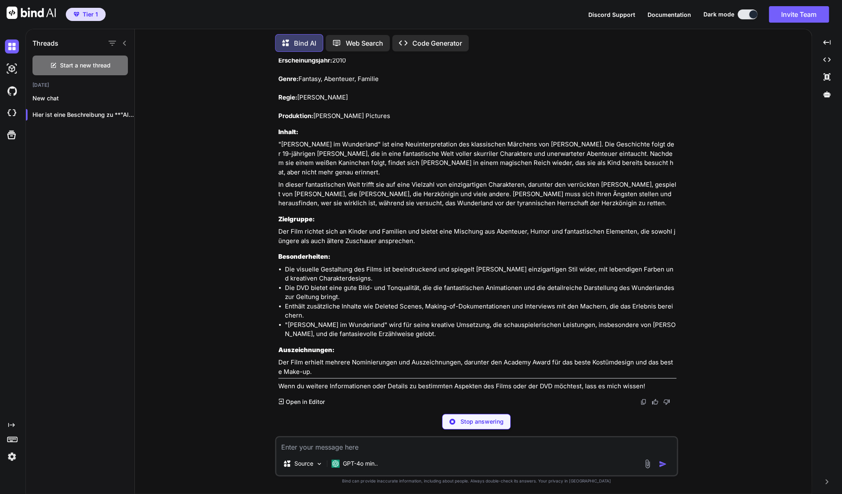
type textarea "x"
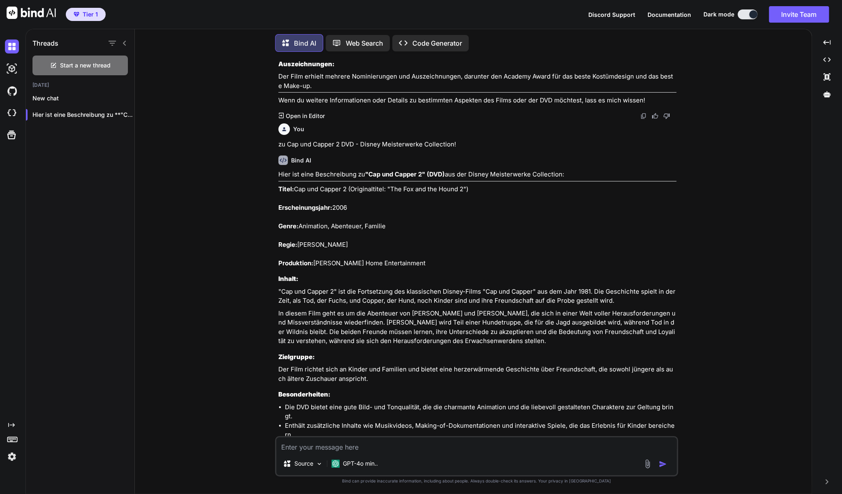
scroll to position [5716, 0]
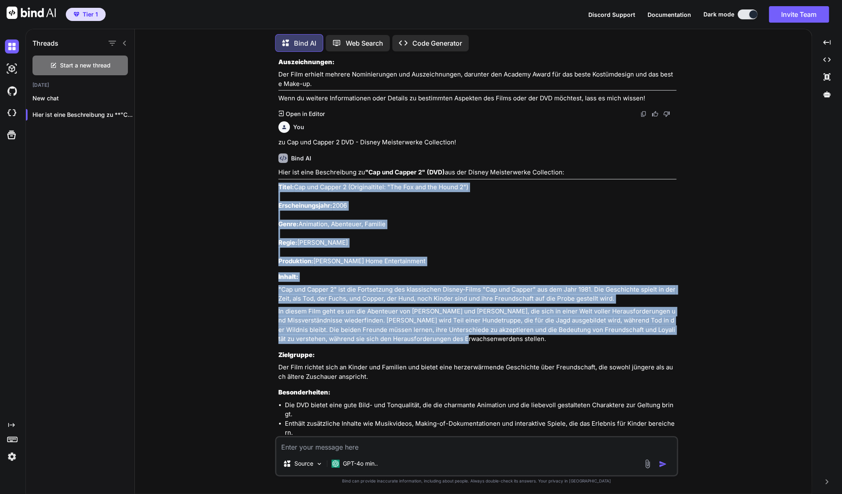
drag, startPoint x: 439, startPoint y: 289, endPoint x: 279, endPoint y: 137, distance: 220.7
click at [279, 168] on div "Hier ist eine Beschreibung zu "Cap und Capper 2" (DVD) aus der Disney Meisterwe…" at bounding box center [477, 333] width 398 height 331
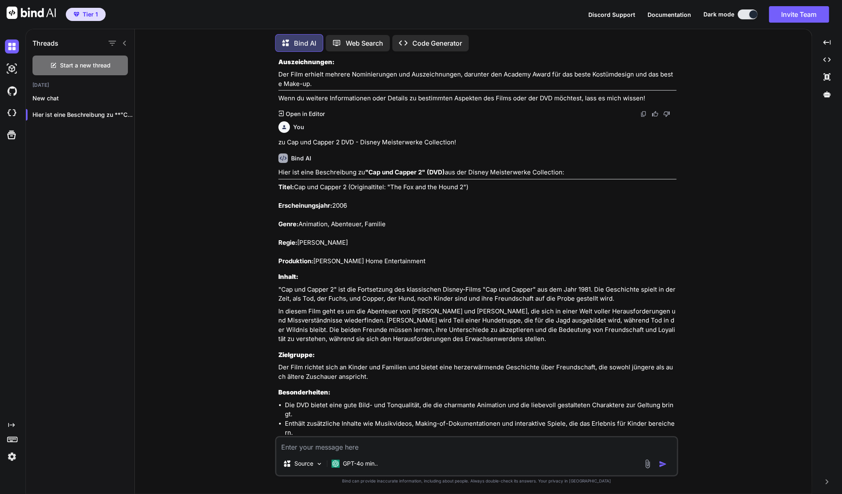
click at [422, 446] on textarea at bounding box center [476, 444] width 400 height 15
type textarea "z"
type textarea "x"
type textarea "zu"
type textarea "x"
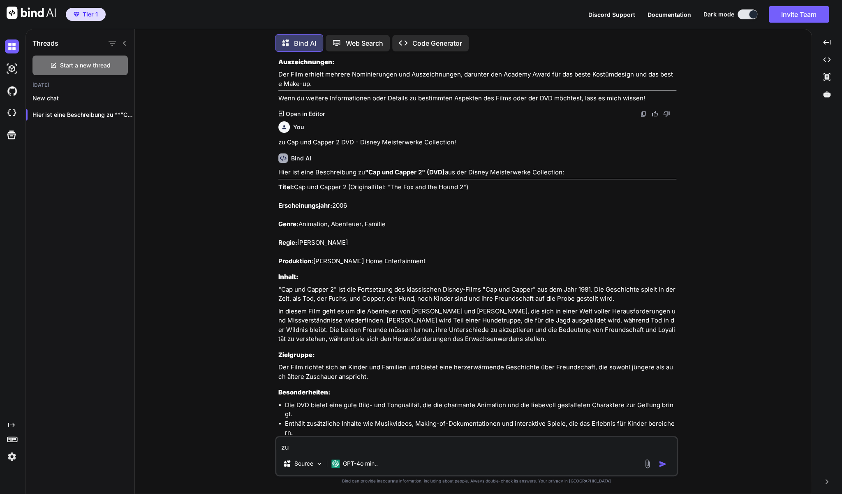
type textarea "zu"
type textarea "x"
paste textarea "Das Dschungelbuch 2 - [PERSON_NAME] Meisterwerke DVD"
type textarea "zu Das Dschungelbuch 2 - [PERSON_NAME] Meisterwerke DVD"
type textarea "x"
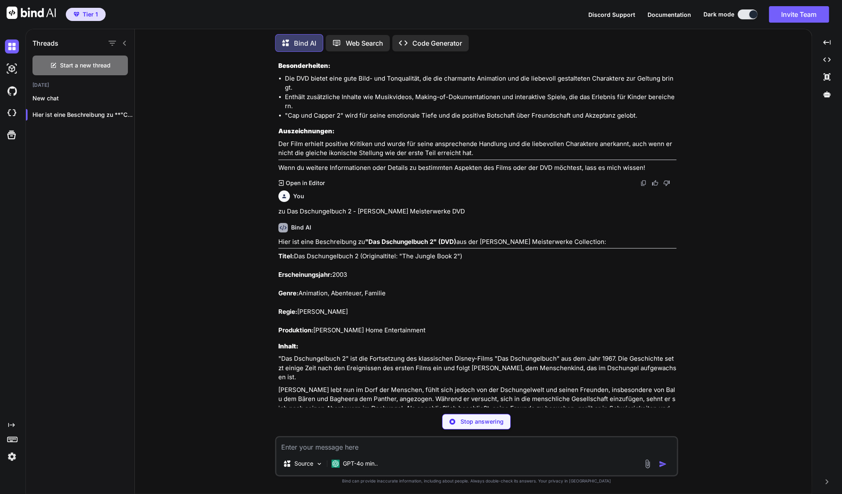
scroll to position [6042, 0]
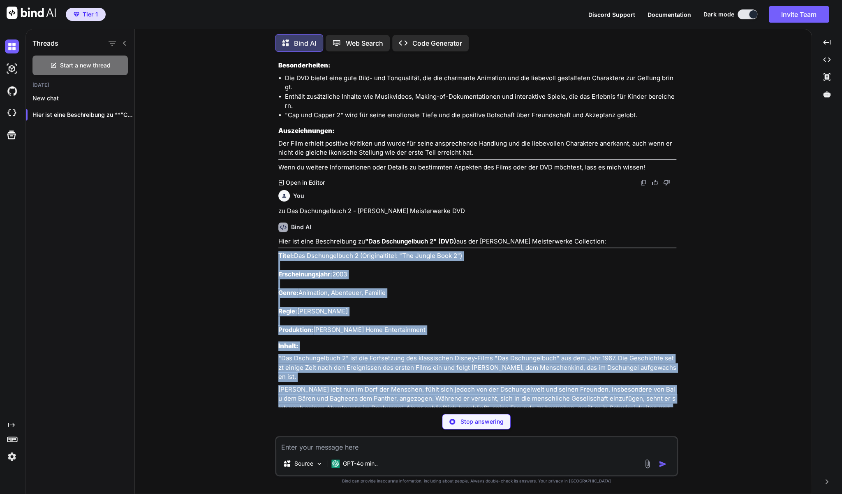
drag, startPoint x: 463, startPoint y: 360, endPoint x: 279, endPoint y: 206, distance: 239.9
click at [279, 237] on div "Hier ist eine Beschreibung zu "Das Dschungelbuch 2" (DVD) aus der [PERSON_NAME]…" at bounding box center [477, 400] width 398 height 326
type textarea "x"
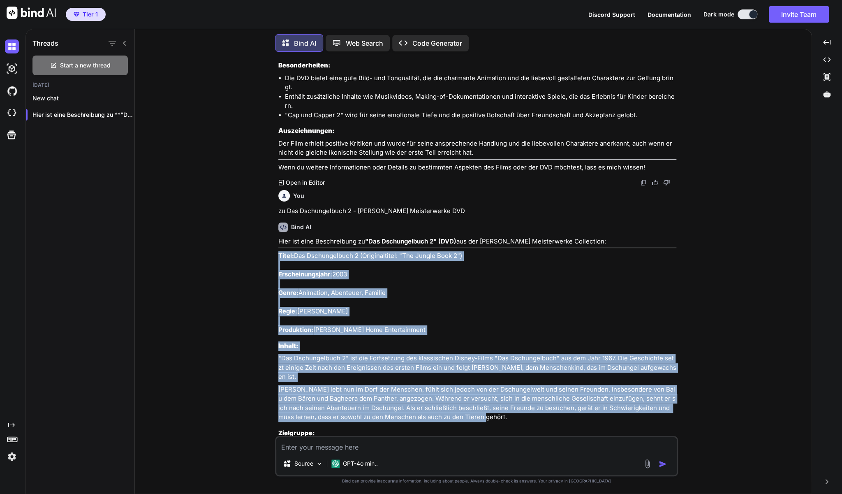
click at [452, 448] on textarea at bounding box center [476, 444] width 400 height 15
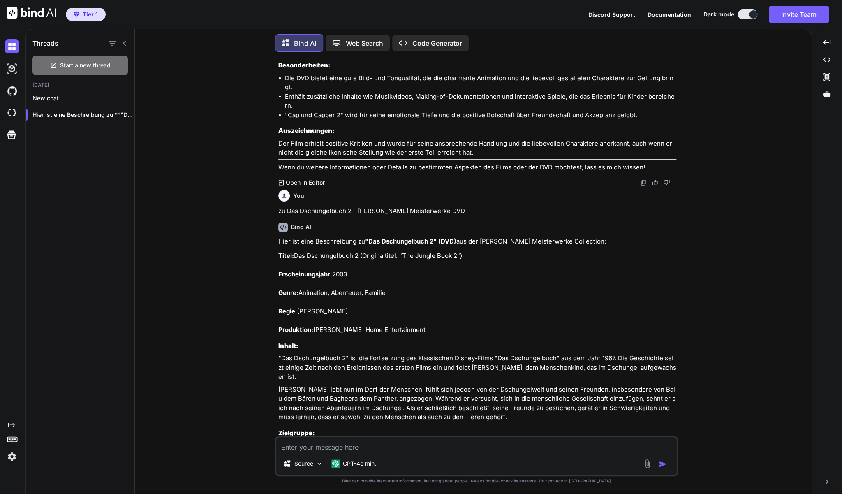
type textarea "z"
type textarea "x"
type textarea "zu"
type textarea "x"
type textarea "zu"
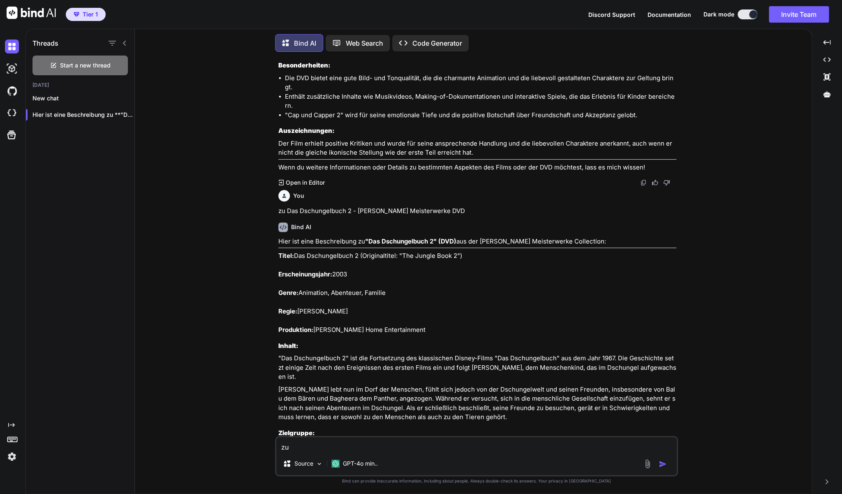
type textarea "x"
paste textarea "[PERSON_NAME] 2 (DVD)"
type textarea "zu [PERSON_NAME] 2 (DVD)"
type textarea "x"
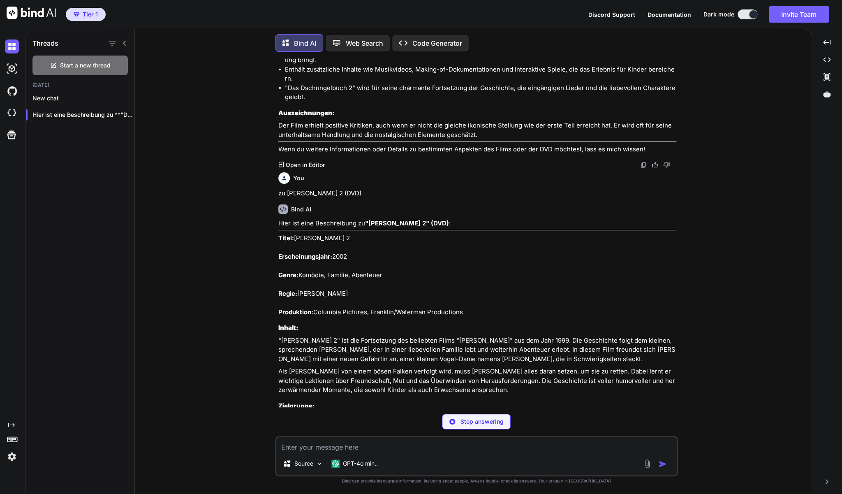
scroll to position [6476, 0]
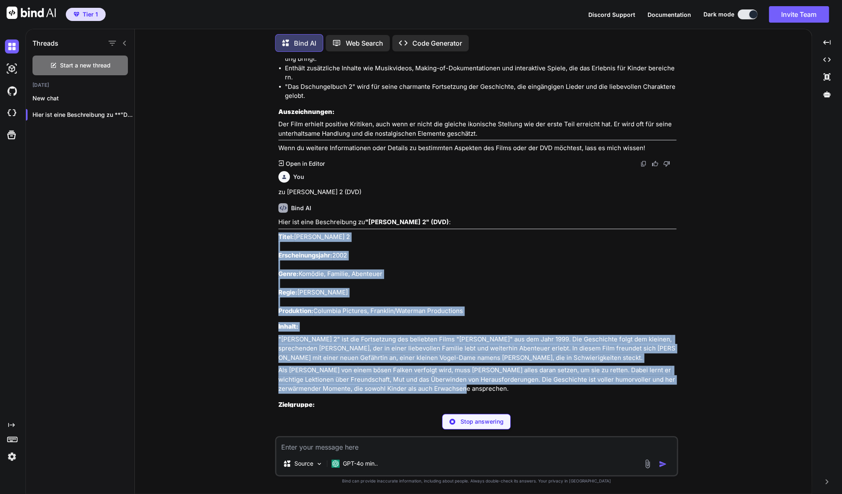
drag, startPoint x: 445, startPoint y: 332, endPoint x: 277, endPoint y: 181, distance: 225.0
click at [277, 181] on div "You zu Barbie - Die grosse Hundesuche (DVD) Bind AI Hier ist eine Beschreibung …" at bounding box center [477, 232] width 401 height 349
type textarea "x"
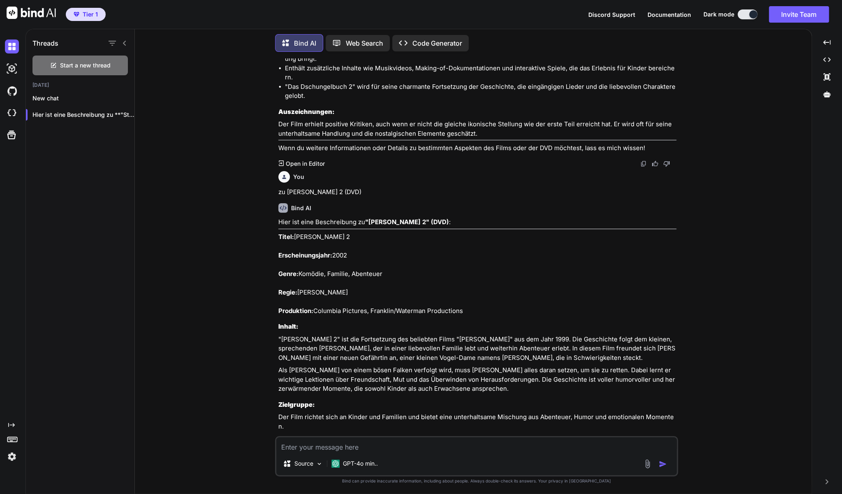
click at [392, 447] on textarea at bounding box center [476, 444] width 400 height 15
type textarea "z"
type textarea "x"
type textarea "zu"
type textarea "x"
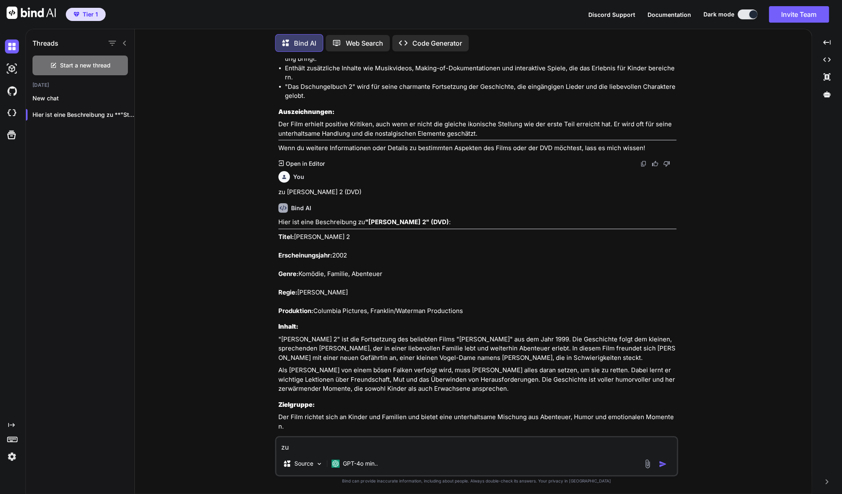
type textarea "zu"
type textarea "x"
paste textarea "Bärenbrüder - Disney Meisterwerke (DVD)"
type textarea "zu Bärenbrüder - Disney Meisterwerke (DVD)"
type textarea "x"
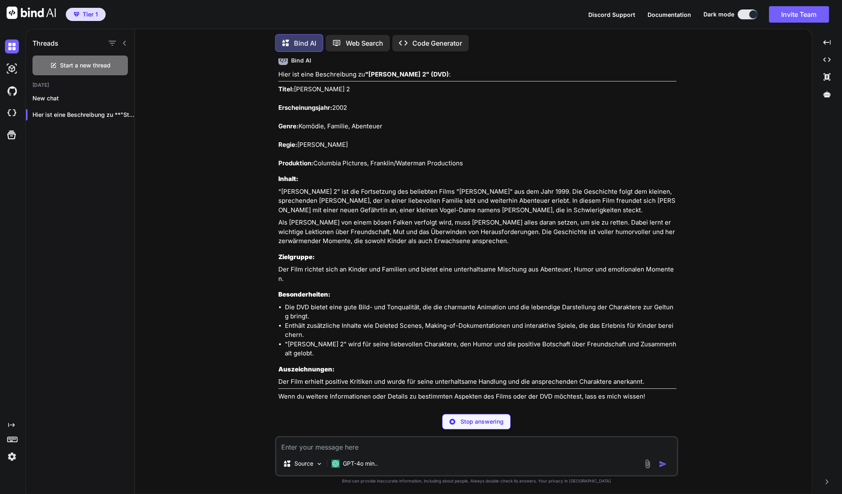
scroll to position [6615, 0]
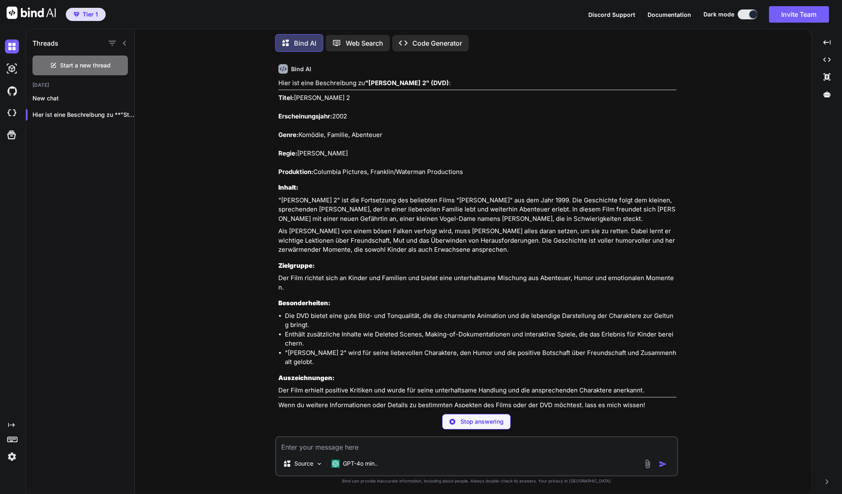
type textarea "x"
click at [331, 449] on textarea at bounding box center [476, 444] width 400 height 15
type textarea "z"
type textarea "x"
type textarea "zu"
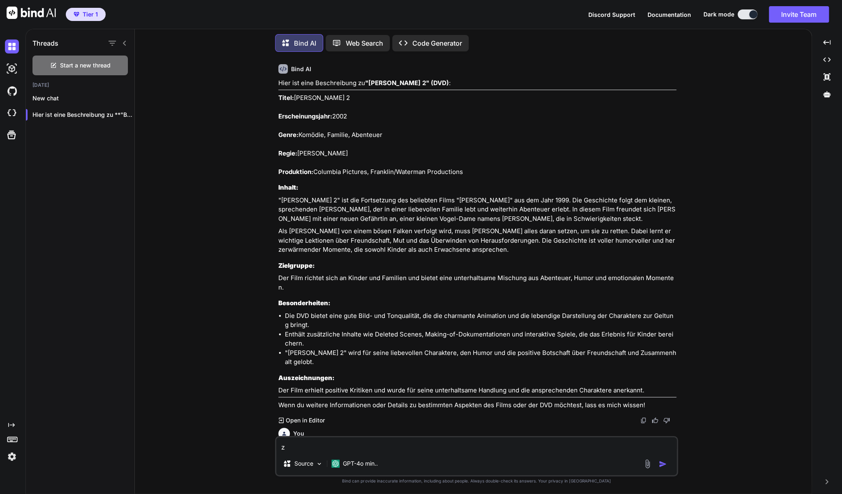
type textarea "x"
type textarea "zu"
type textarea "x"
paste textarea "Planes 2 - Immer im Einsatz (DVD - Disney-Film)"
type textarea "zu Planes 2 - Immer im Einsatz (DVD - Disney-Film)"
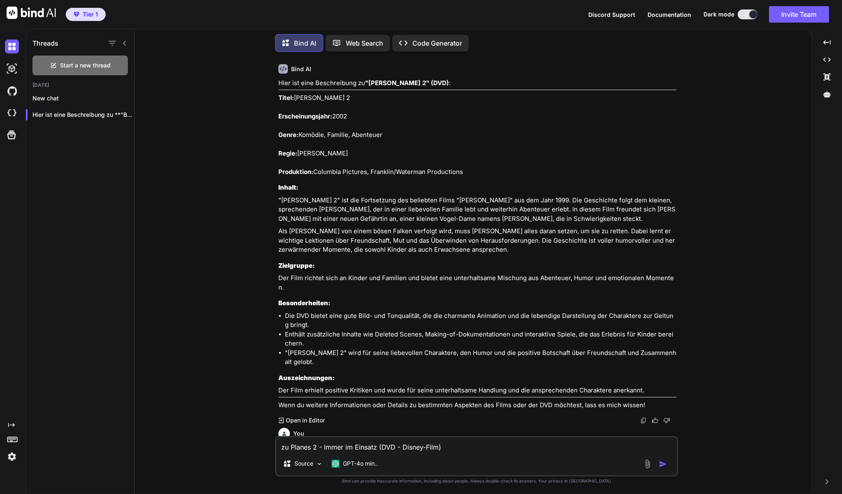
type textarea "x"
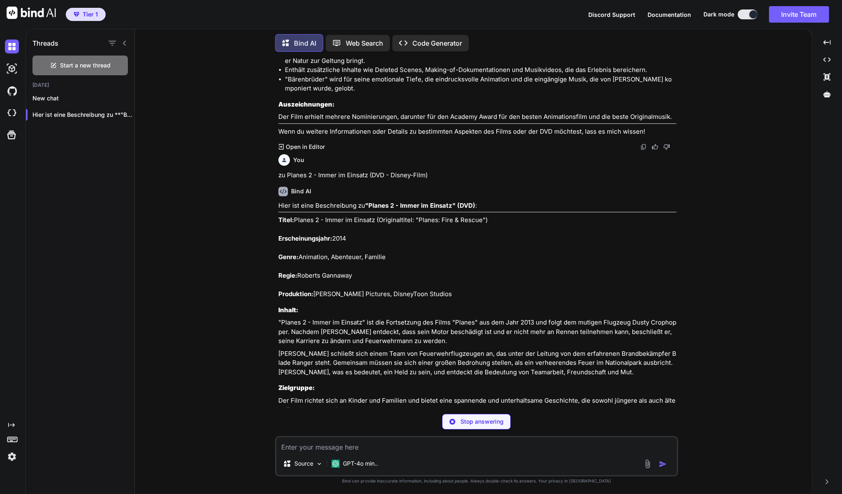
scroll to position [7294, 0]
type textarea "x"
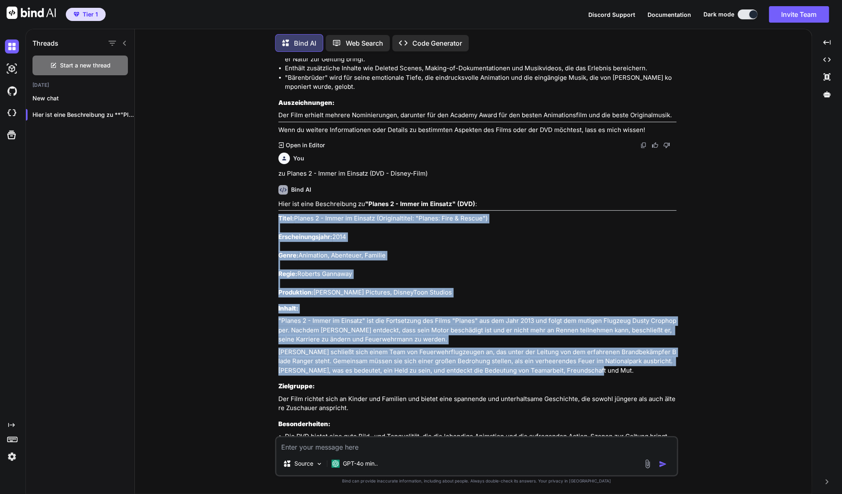
drag, startPoint x: 578, startPoint y: 283, endPoint x: 279, endPoint y: 132, distance: 335.5
click at [279, 199] on div "Hier ist eine Beschreibung zu "Planes 2 - Immer im Einsatz" (DVD) : Titel: Plan…" at bounding box center [477, 360] width 398 height 322
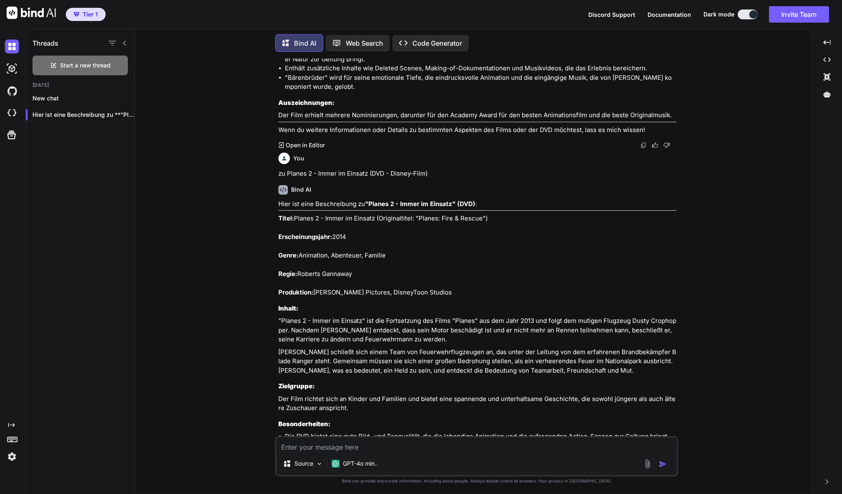
click at [347, 447] on textarea at bounding box center [476, 444] width 400 height 15
type textarea "z"
type textarea "x"
type textarea "zu"
type textarea "x"
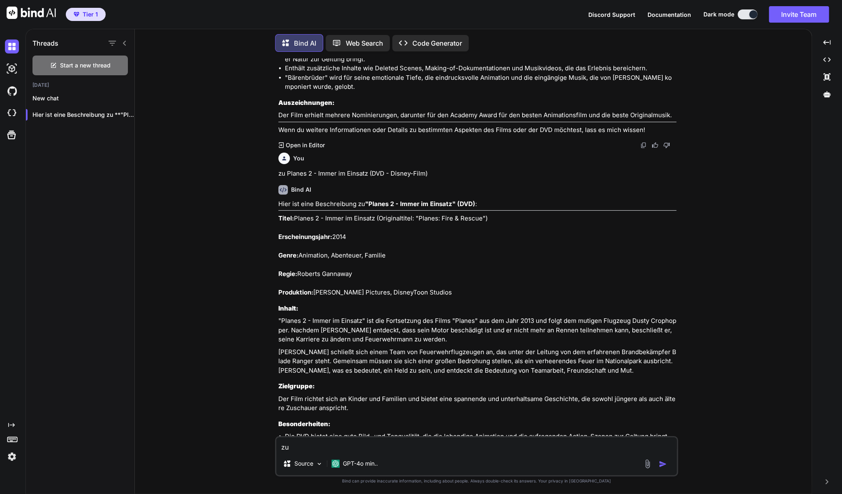
type textarea "zu"
type textarea "x"
paste textarea "Findet Nemo (2-Disc Set DVD)"
type textarea "zu Findet Nemo (2-Disc Set DVD)"
type textarea "x"
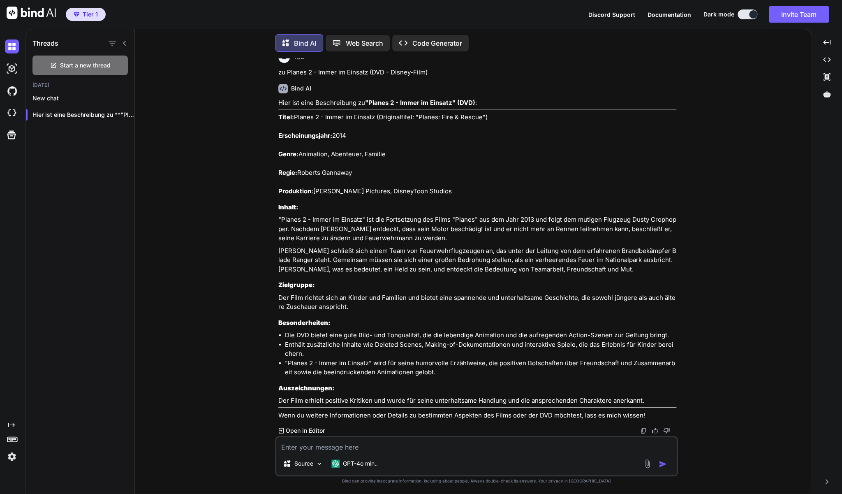
scroll to position [7387, 0]
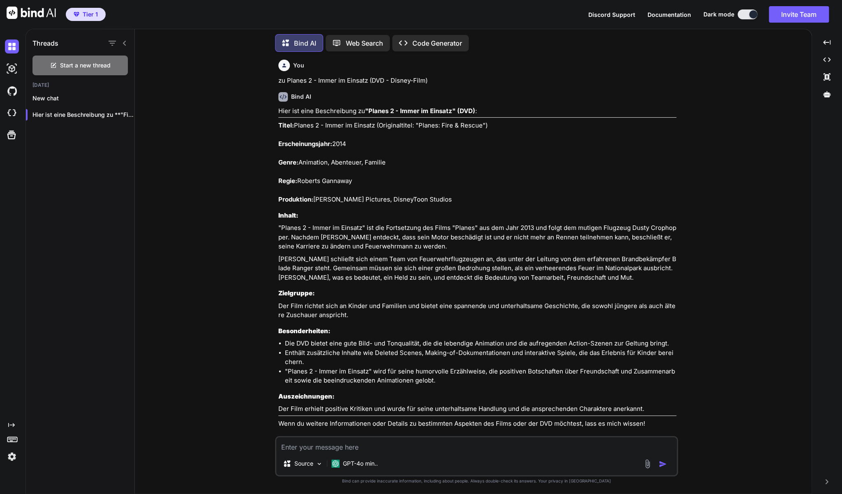
type textarea "x"
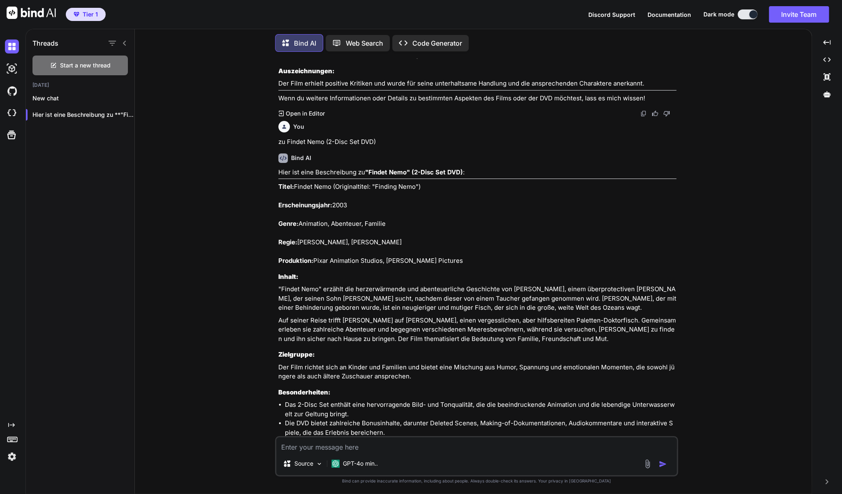
scroll to position [7713, 0]
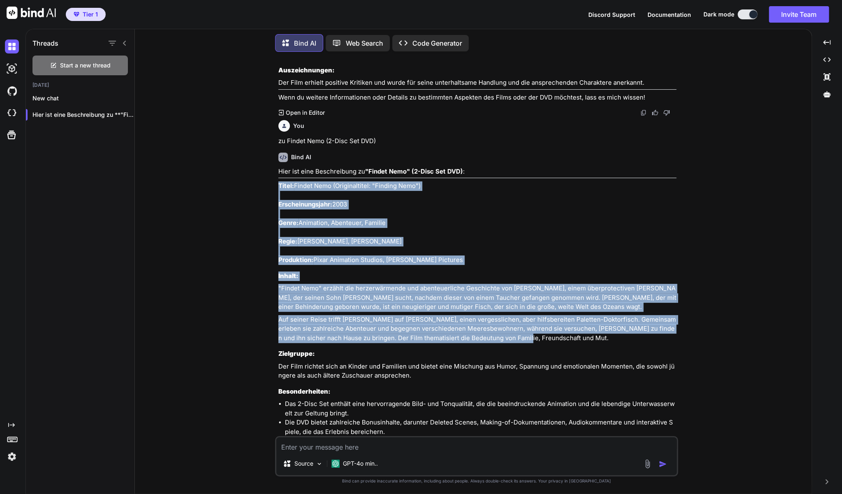
drag, startPoint x: 502, startPoint y: 251, endPoint x: 278, endPoint y: 100, distance: 270.1
click at [278, 167] on div "Hier ist eine Beschreibung zu "Findet Nemo" (2-Disc Set DVD) : Titel: Findet Ne…" at bounding box center [477, 337] width 398 height 340
